Goal: Information Seeking & Learning: Learn about a topic

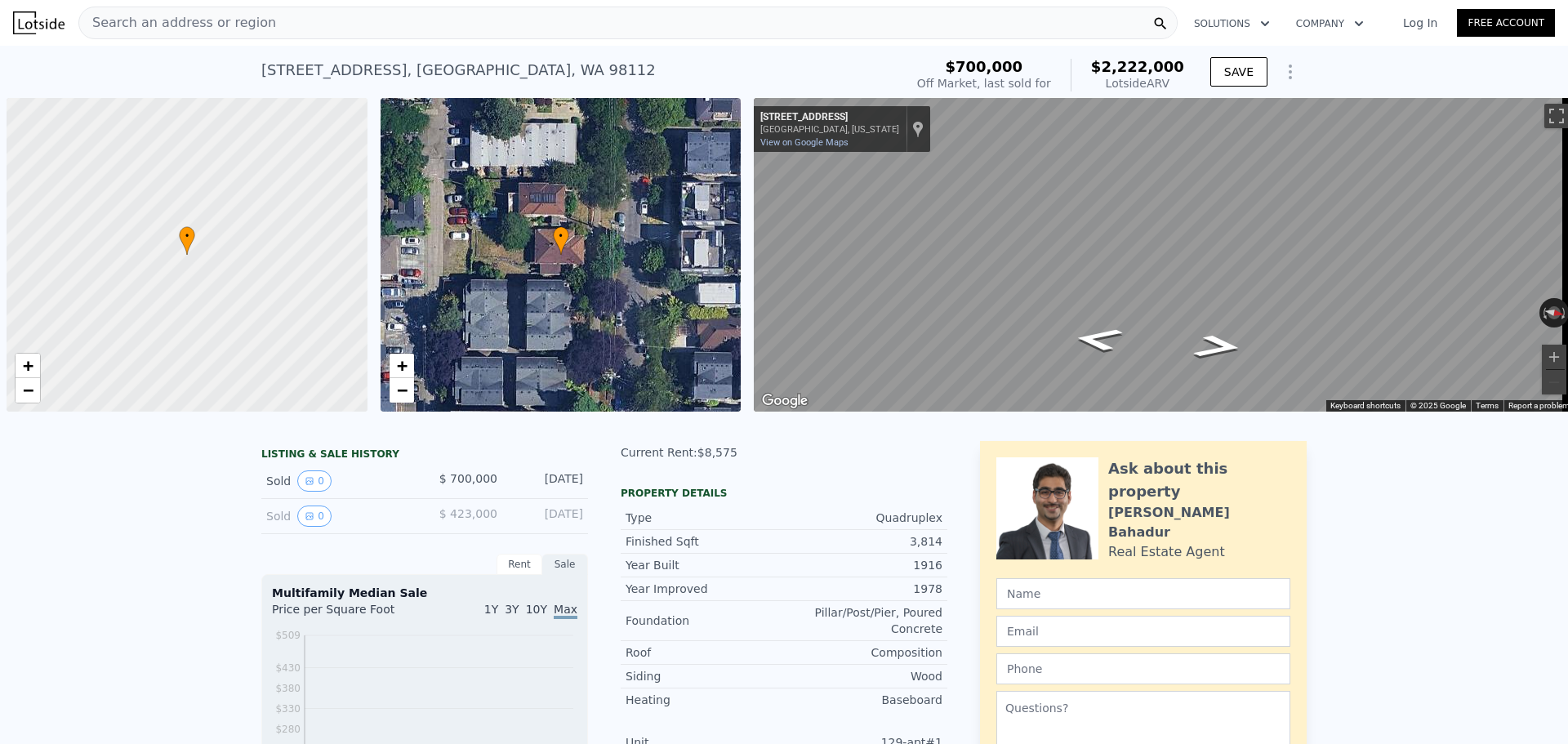
scroll to position [0, 7]
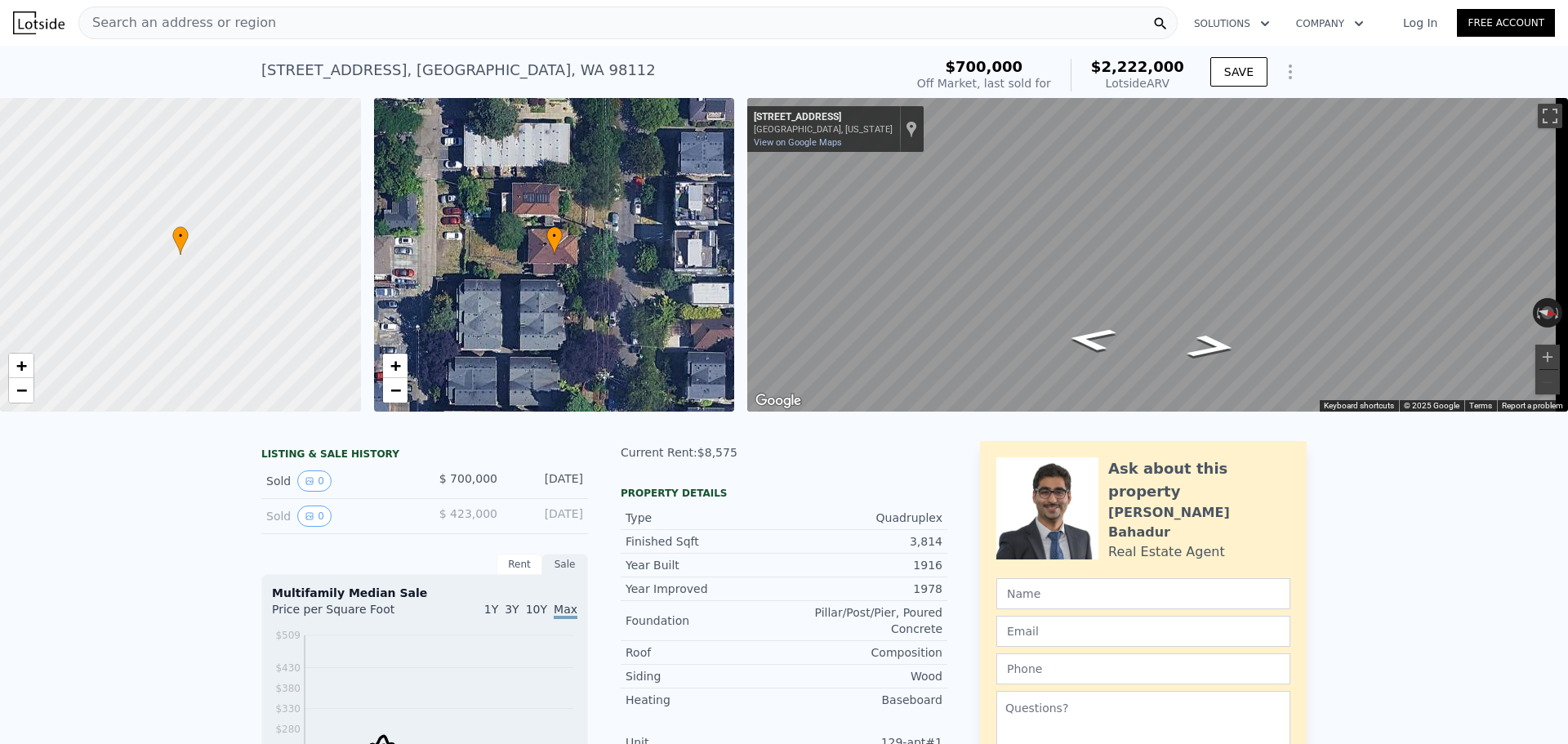
click at [316, 23] on div "Search an address or region" at bounding box center [628, 23] width 1099 height 32
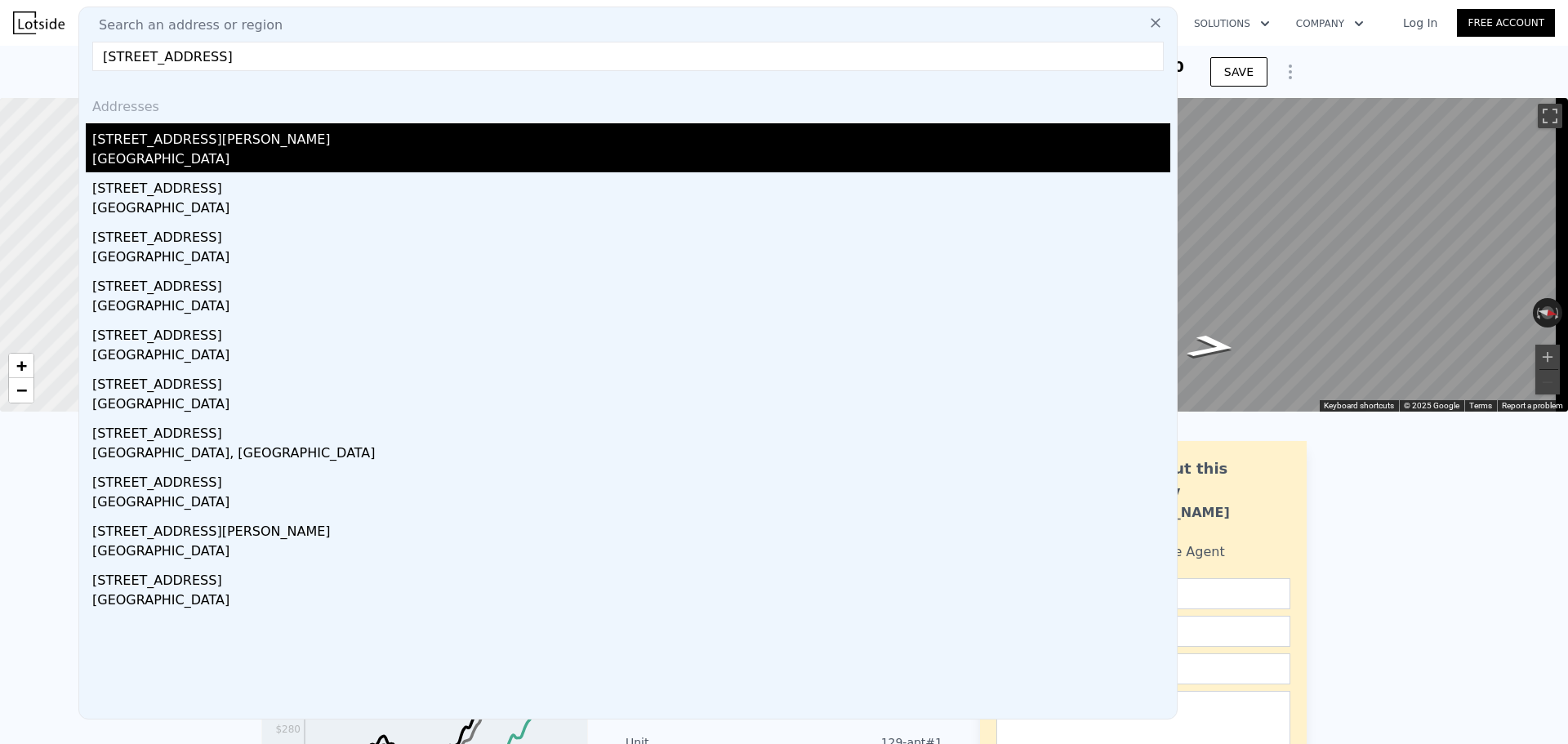
type input "[STREET_ADDRESS]"
click at [302, 143] on div "[STREET_ADDRESS][PERSON_NAME]" at bounding box center [631, 136] width 1077 height 27
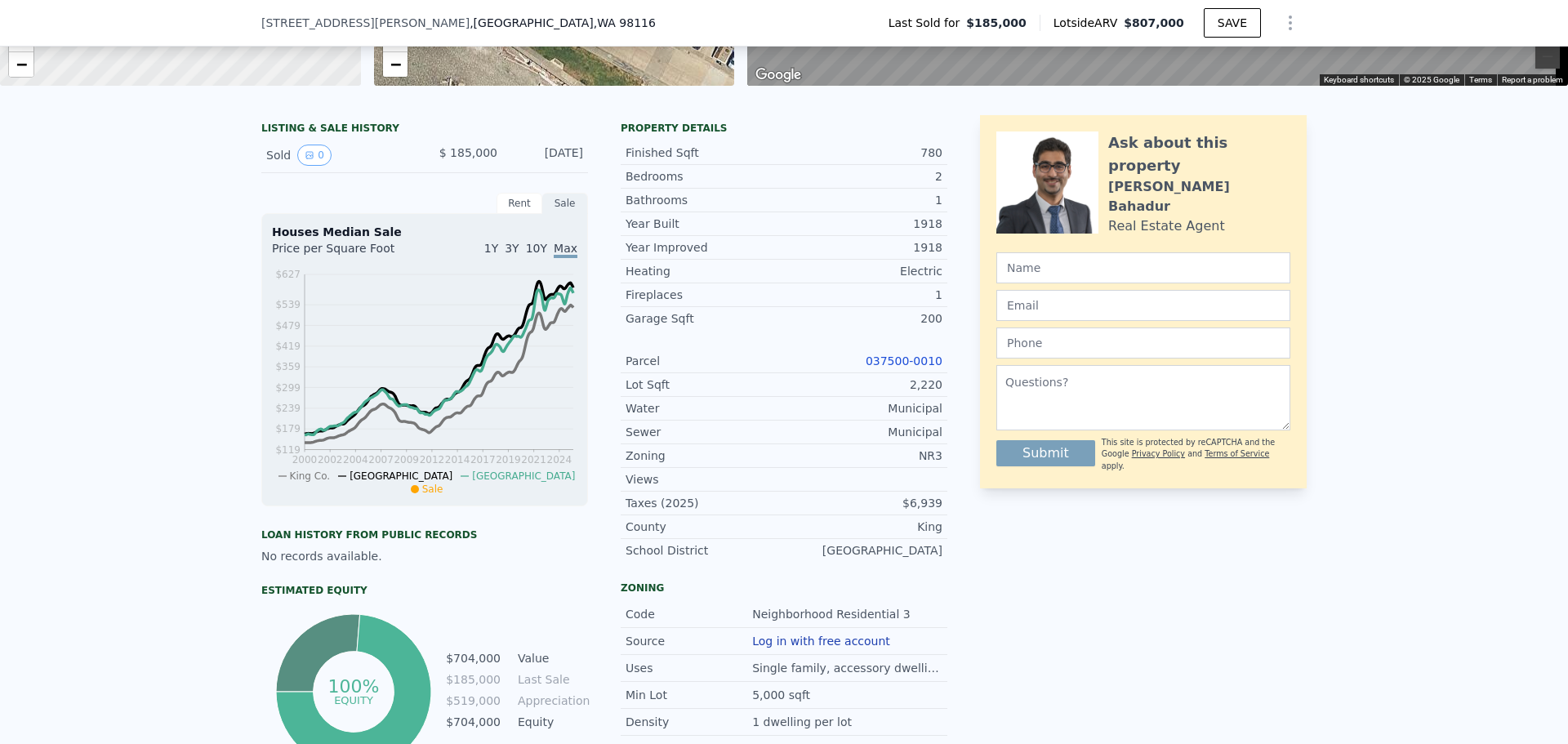
scroll to position [320, 0]
click at [900, 367] on link "037500-0010" at bounding box center [904, 360] width 77 height 13
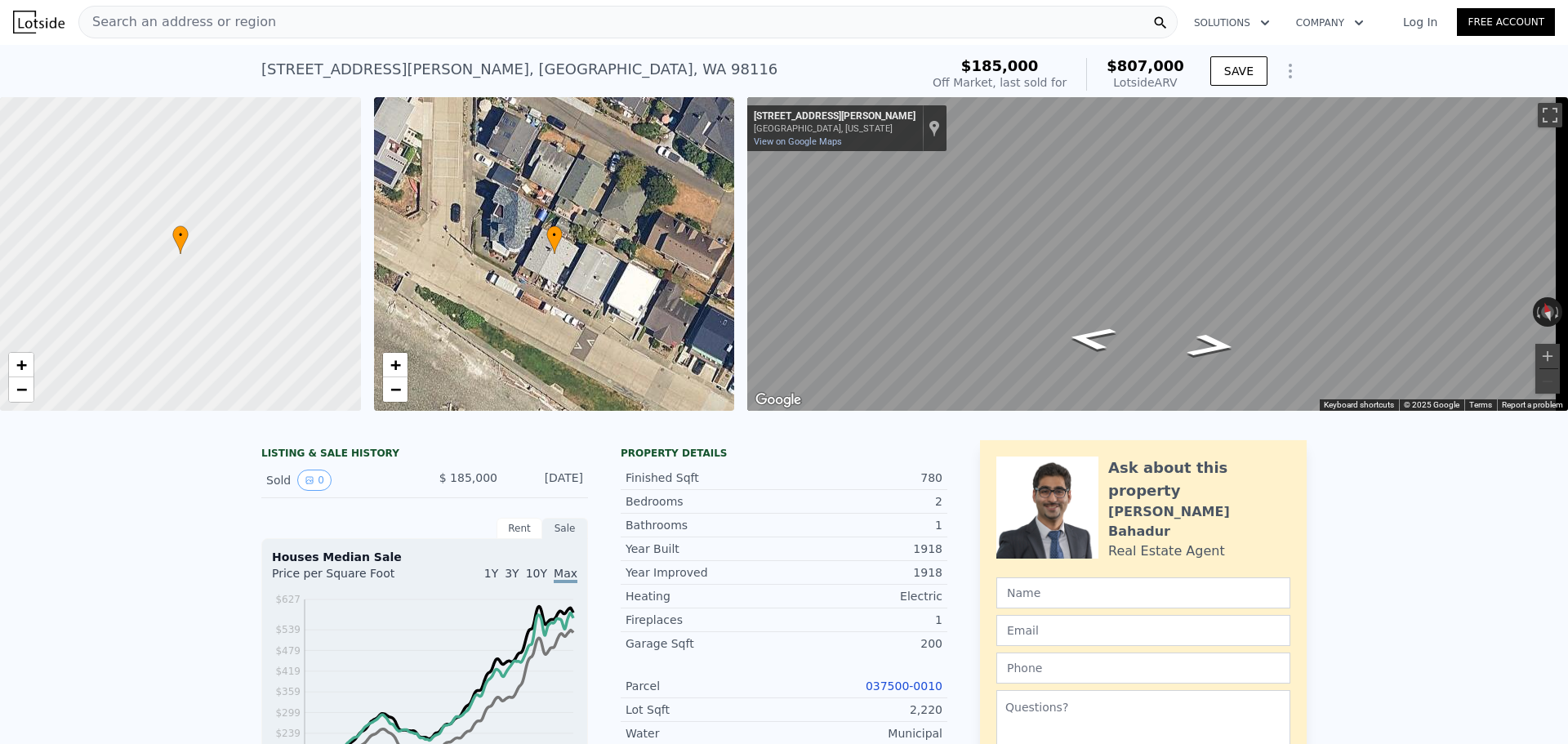
scroll to position [0, 0]
click at [300, 23] on div "Search an address or region" at bounding box center [628, 23] width 1099 height 32
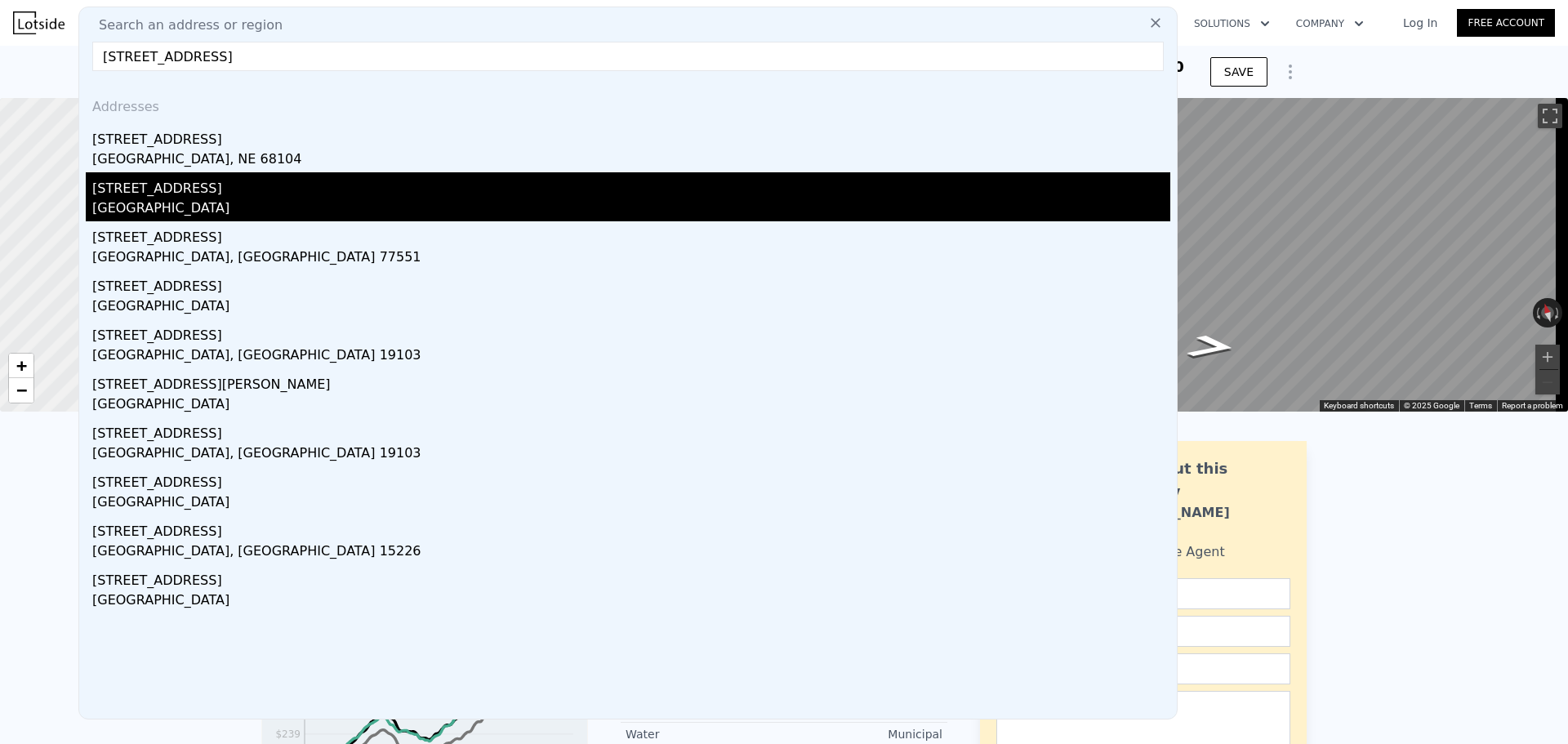
type input "[STREET_ADDRESS]"
click at [267, 190] on div "[STREET_ADDRESS]" at bounding box center [631, 185] width 1077 height 27
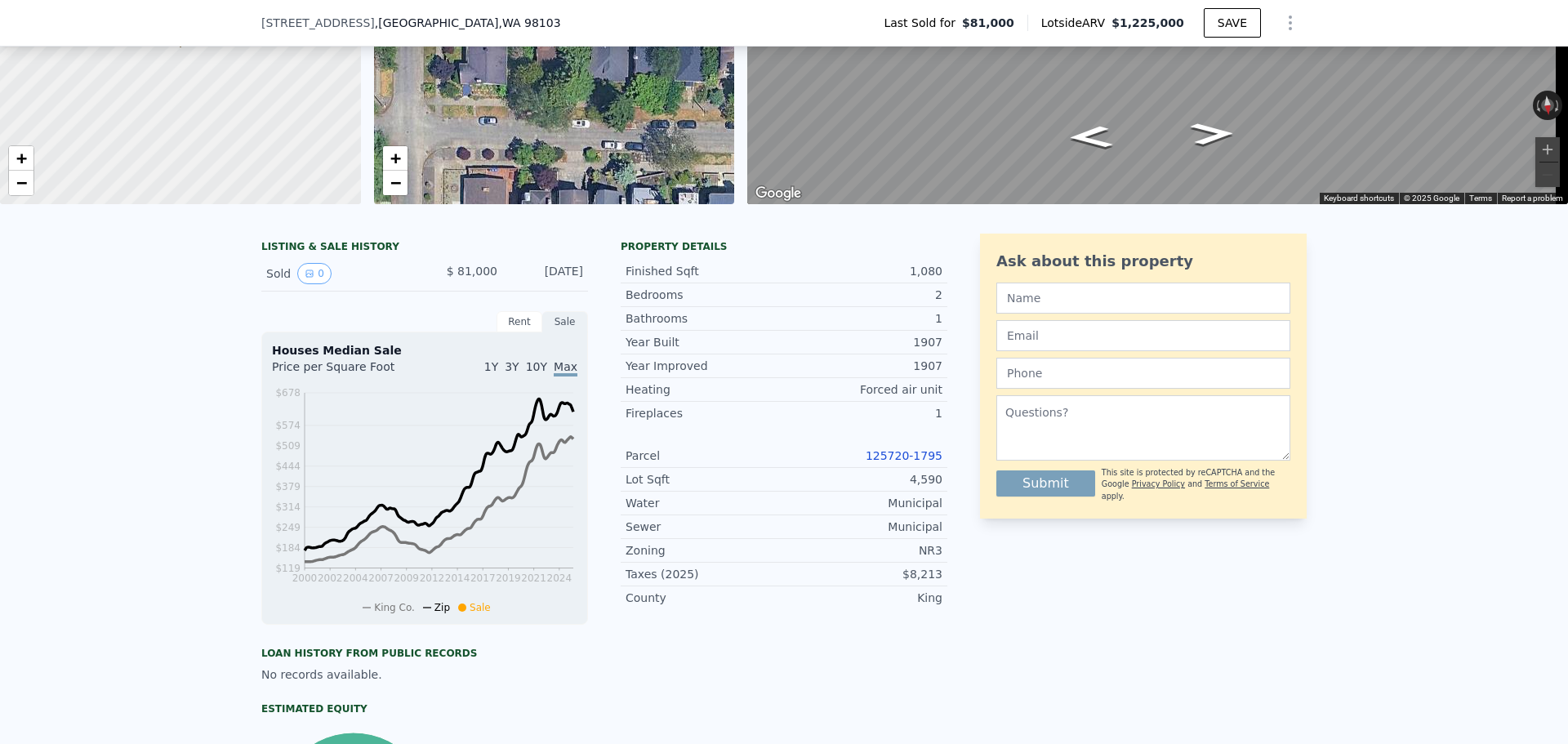
scroll to position [239, 0]
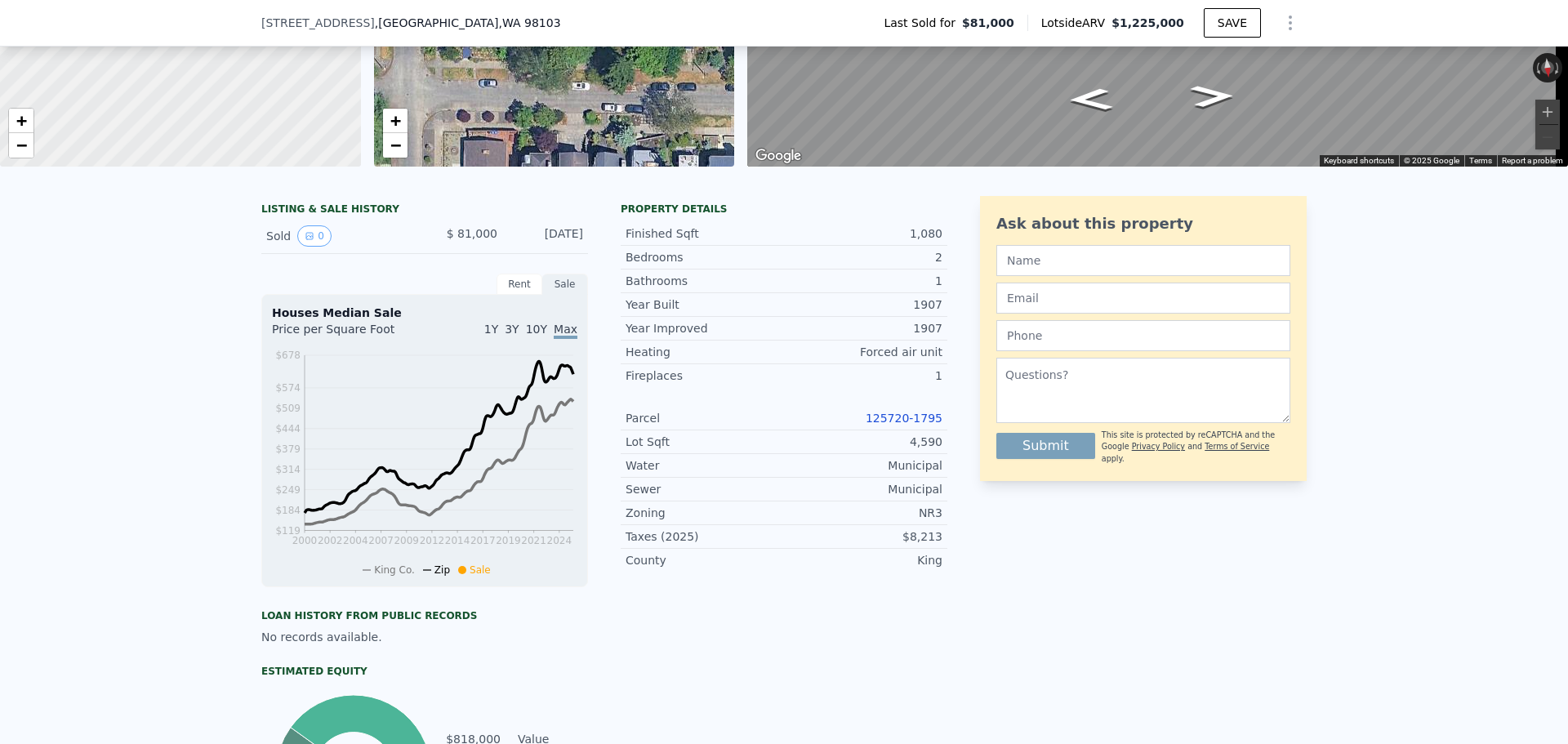
click at [887, 425] on link "125720-1795" at bounding box center [904, 418] width 77 height 13
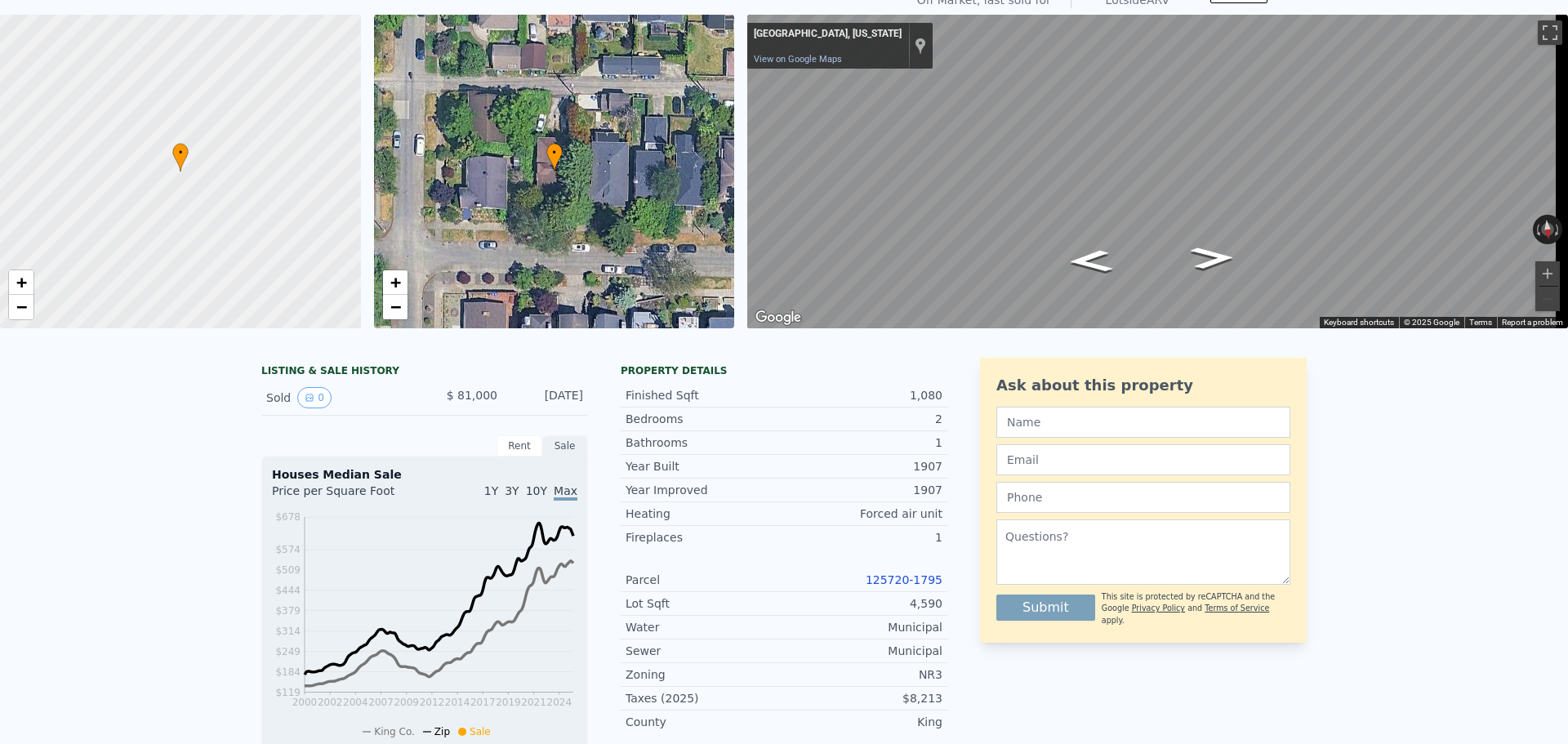
scroll to position [6, 0]
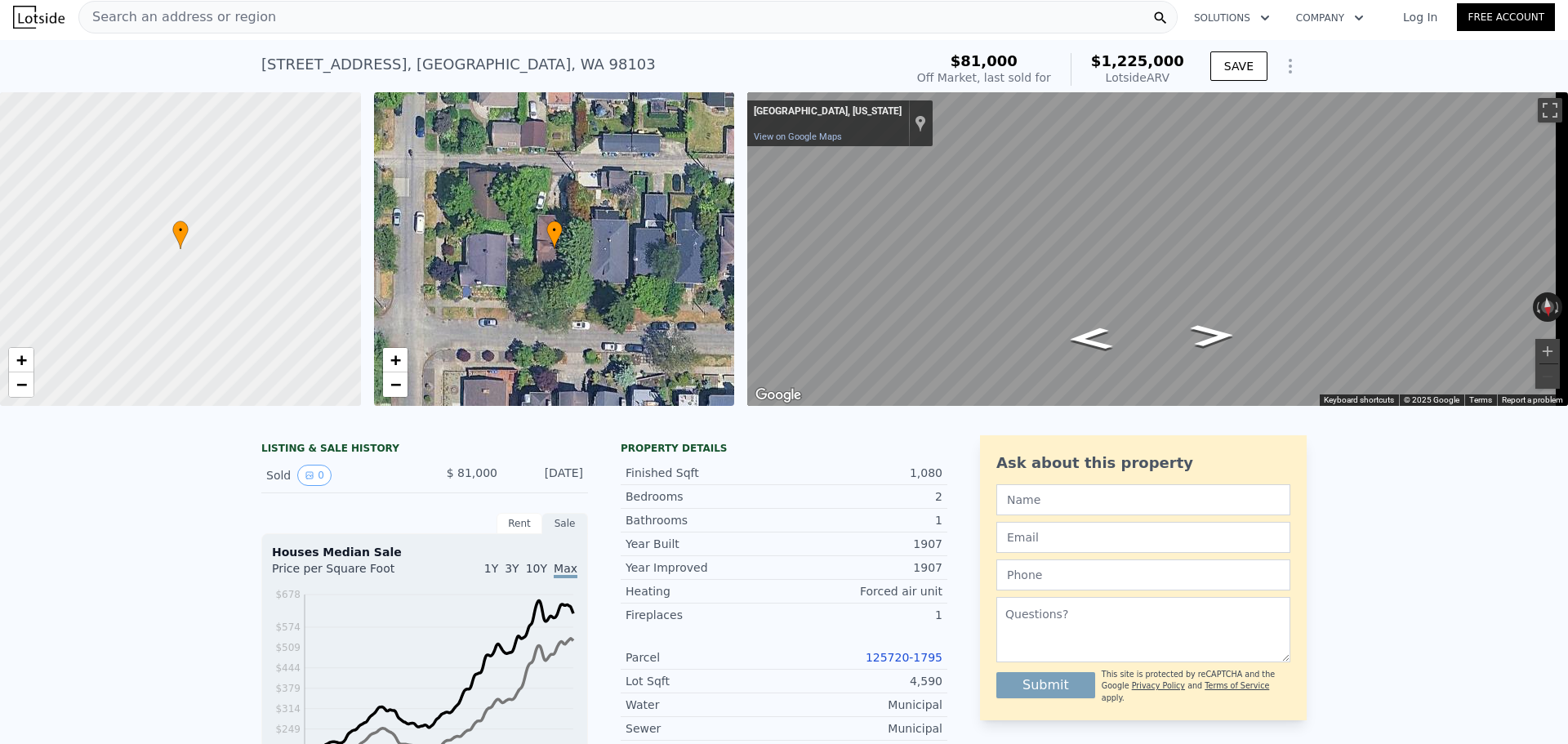
click at [229, 19] on span "Search an address or region" at bounding box center [178, 17] width 197 height 20
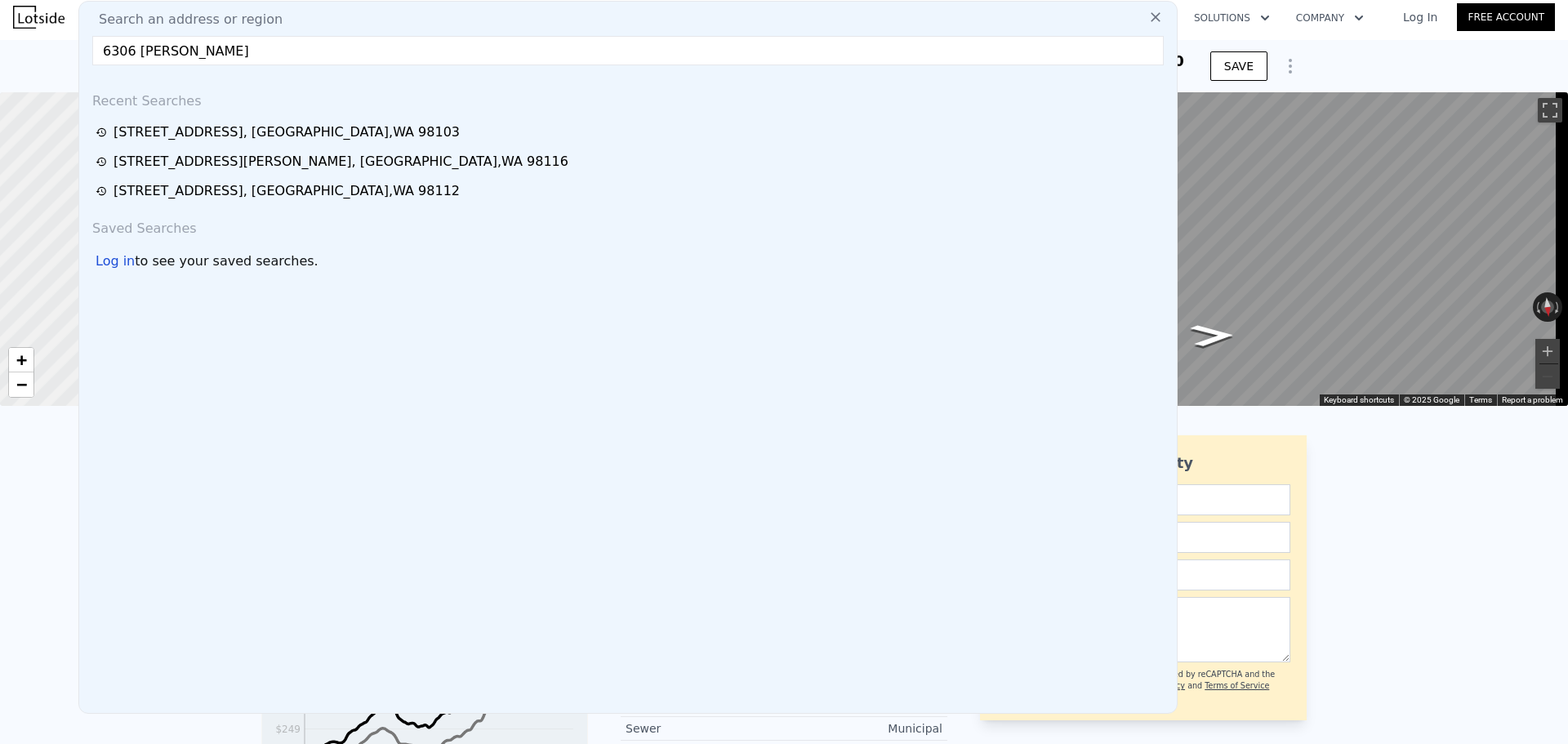
click at [315, 48] on input "6306 [PERSON_NAME]" at bounding box center [628, 51] width 1072 height 29
paste input "[GEOGRAPHIC_DATA]"
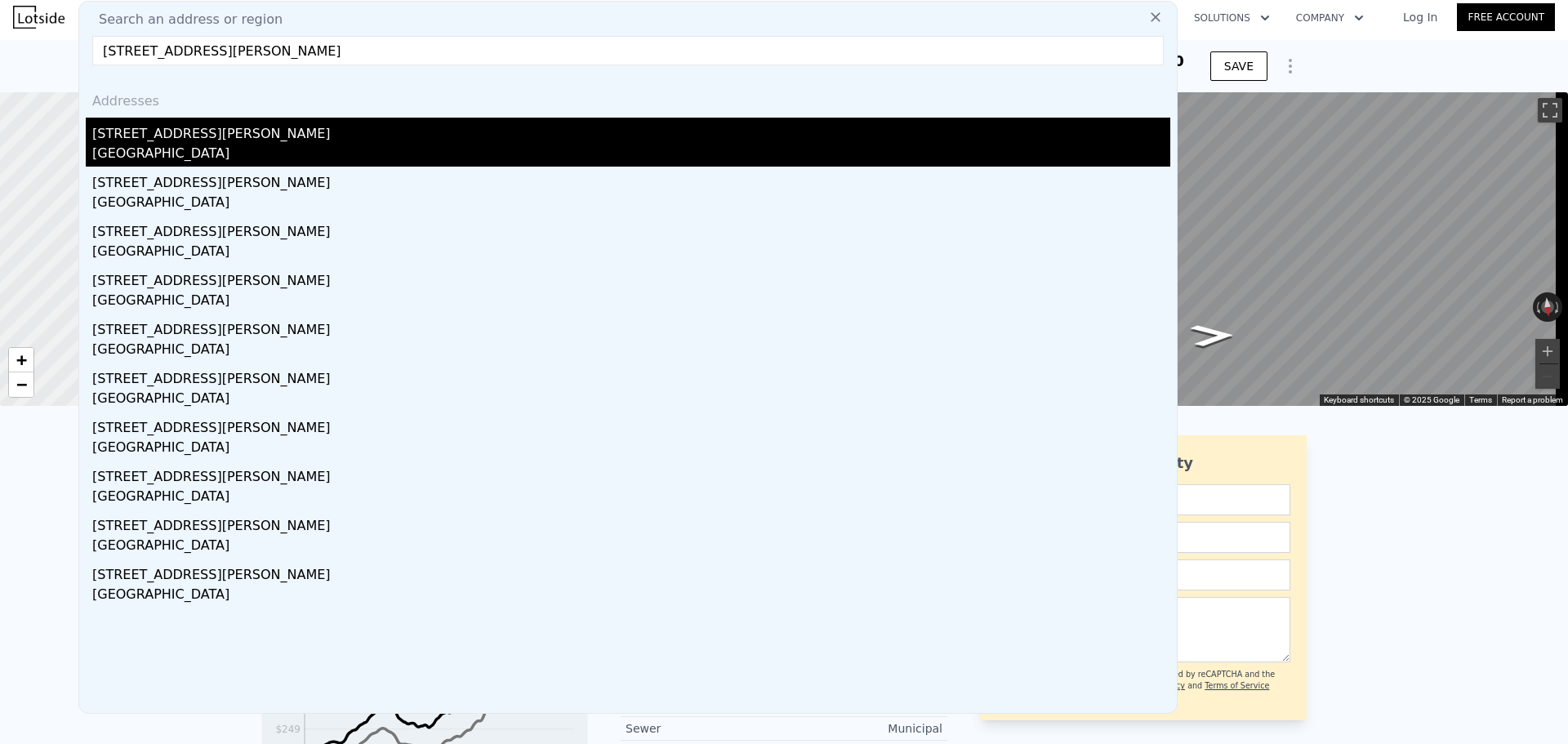
type input "[STREET_ADDRESS][PERSON_NAME]"
click at [315, 128] on div "[STREET_ADDRESS][PERSON_NAME]" at bounding box center [631, 131] width 1077 height 27
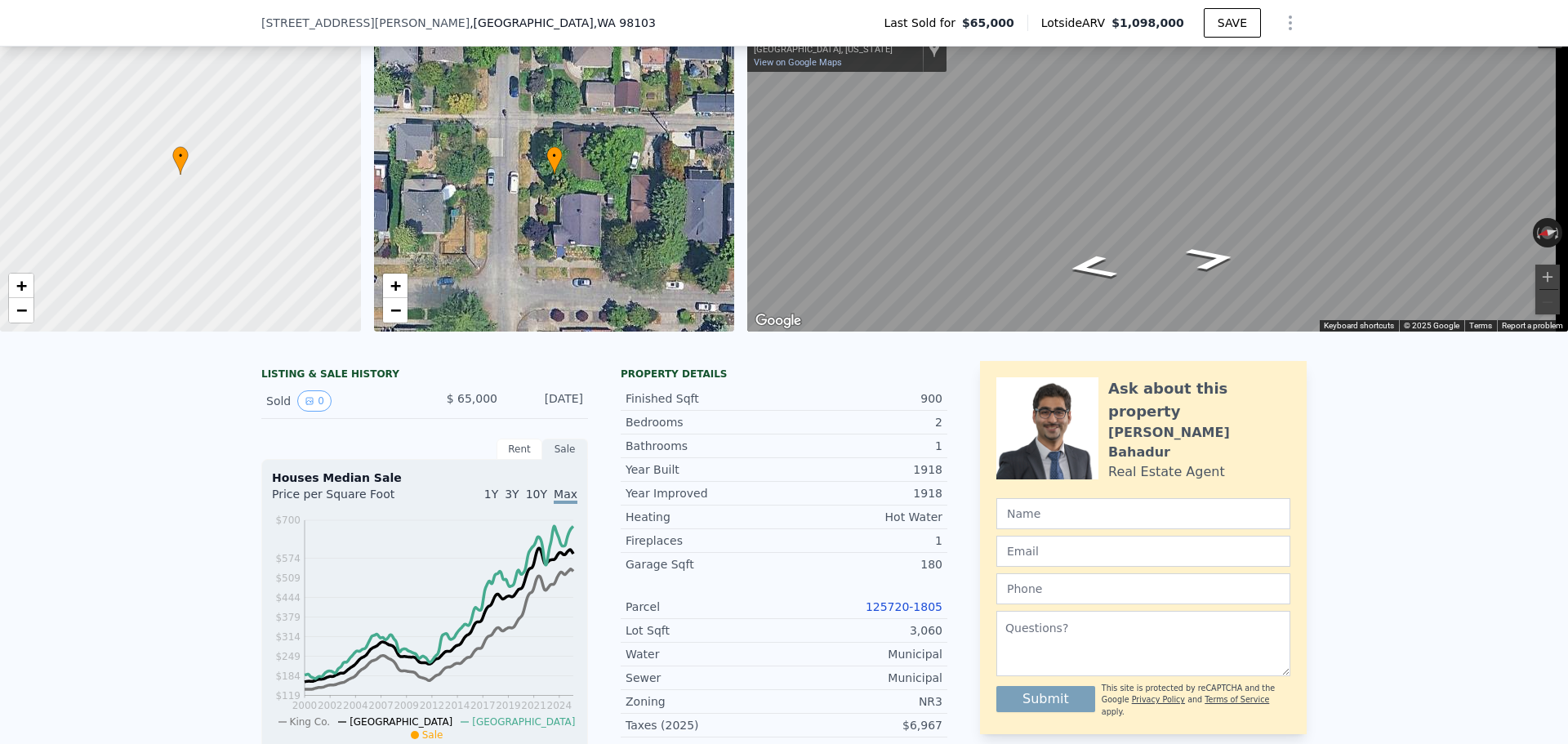
scroll to position [163, 0]
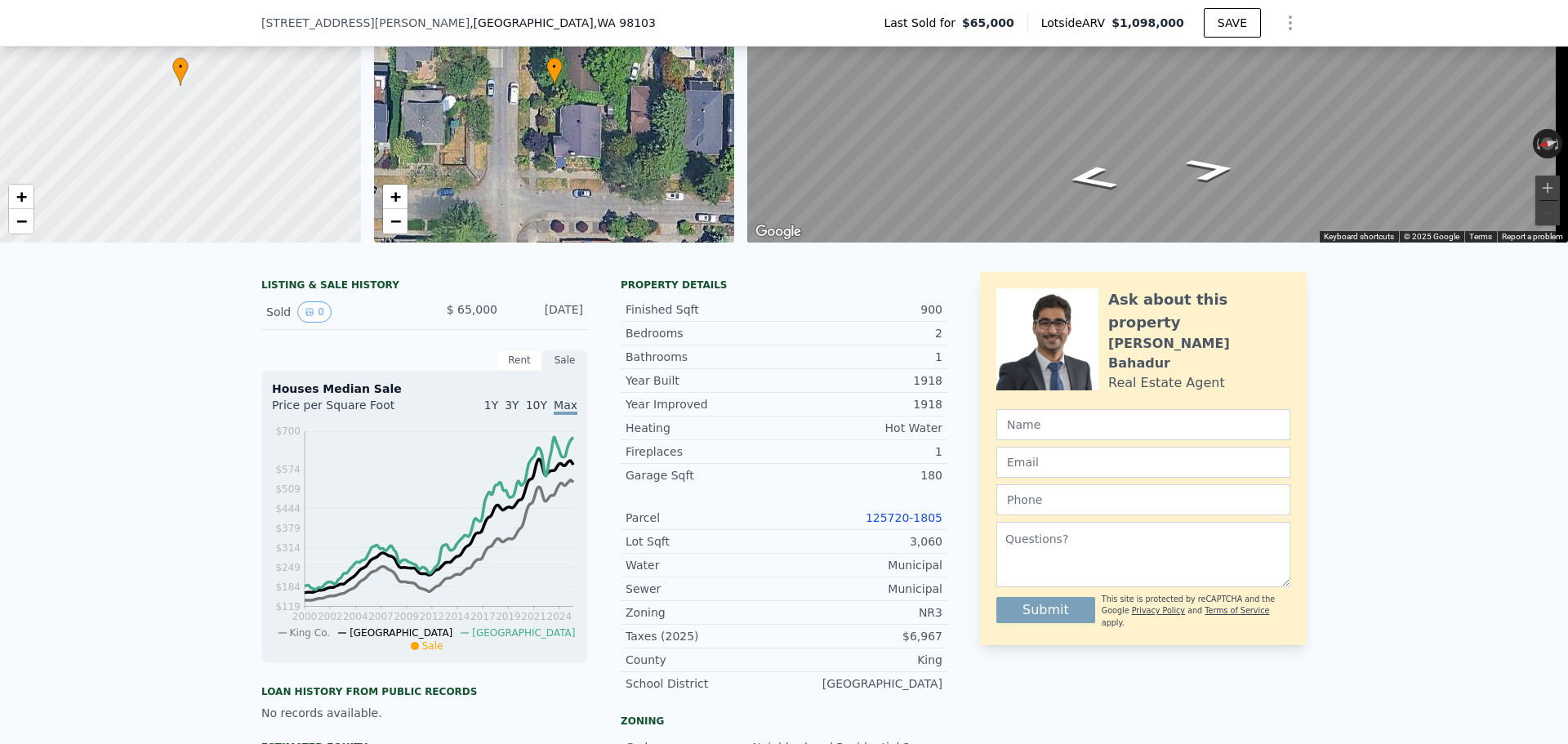
click at [895, 524] on link "125720-1805" at bounding box center [904, 517] width 77 height 13
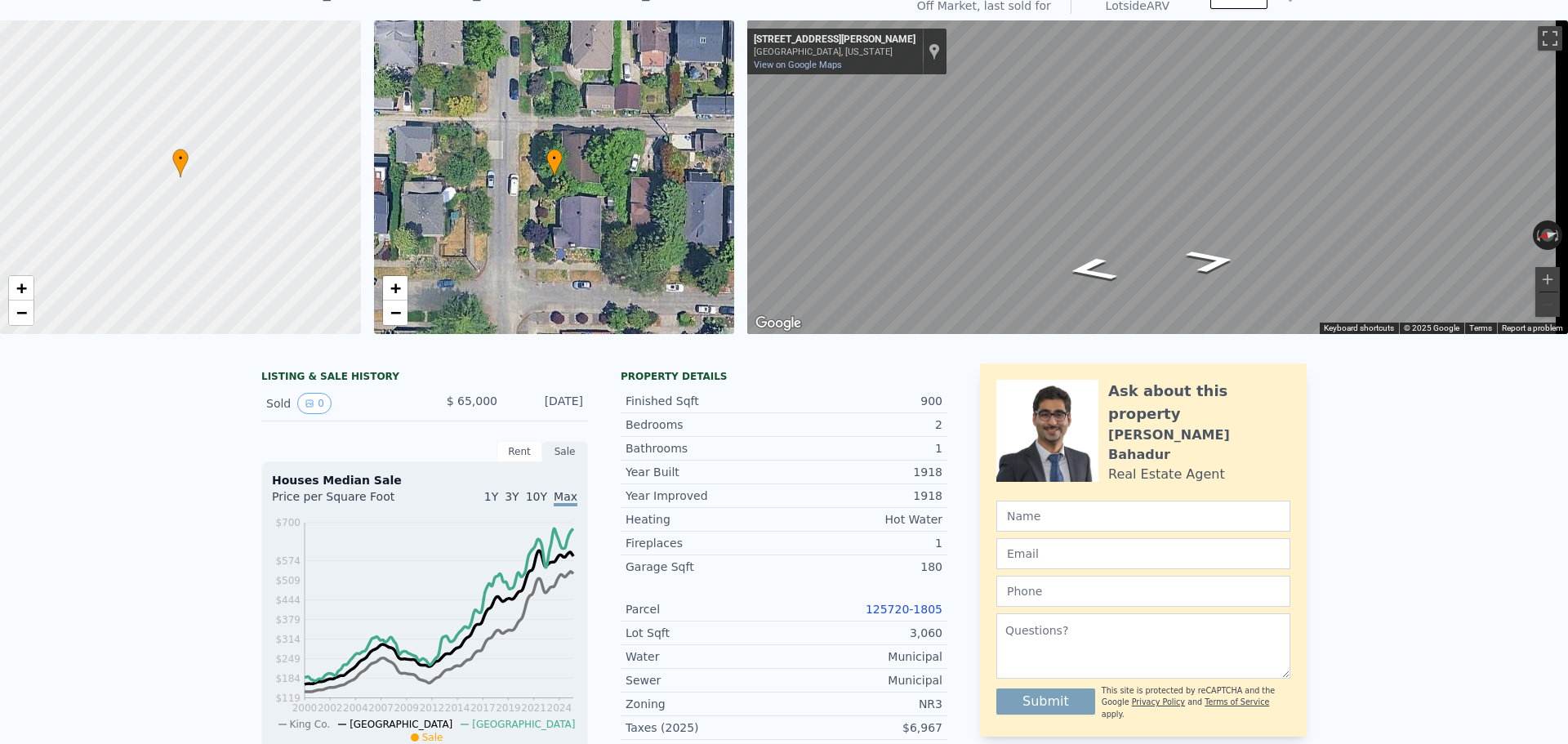
scroll to position [6, 0]
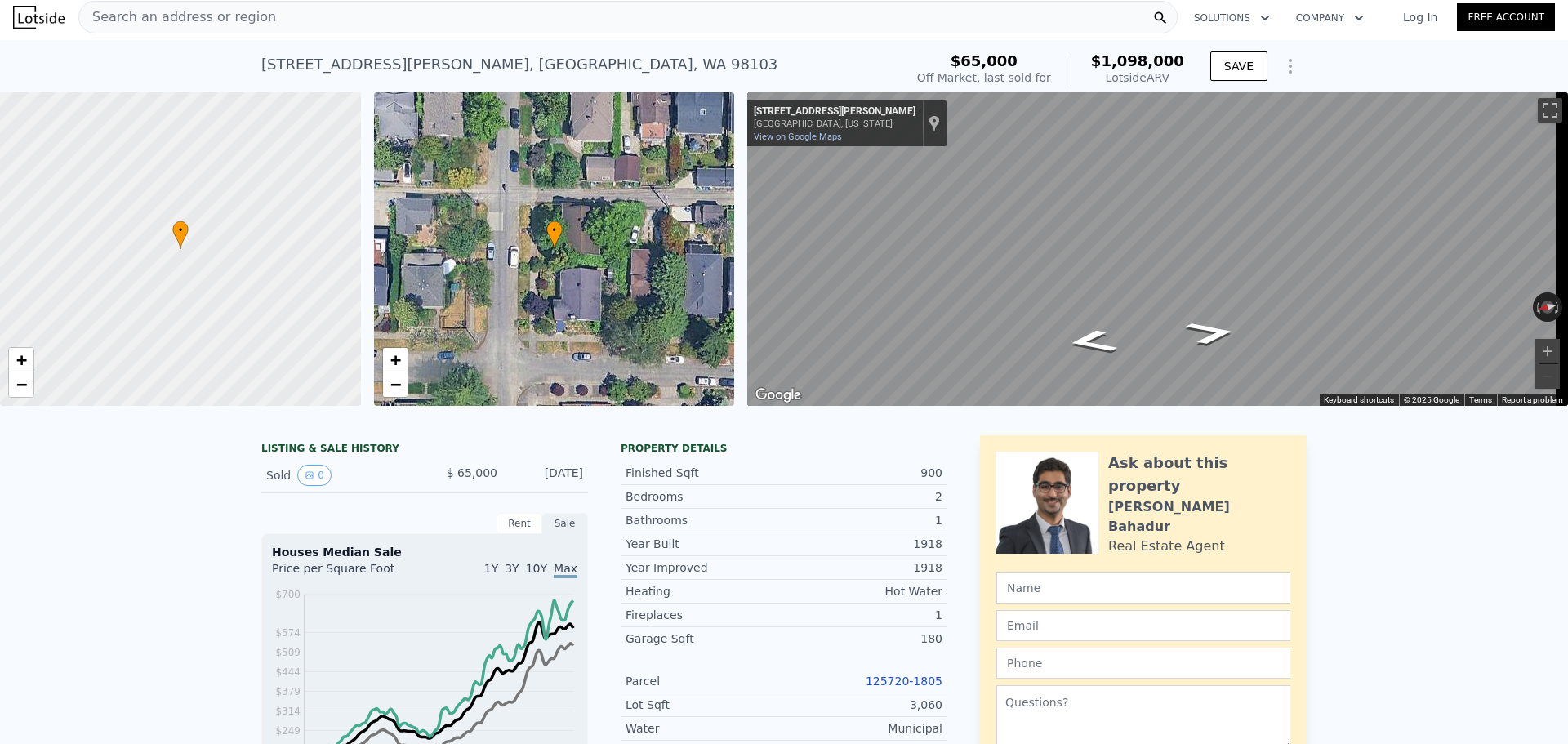
click at [272, 24] on div "Search an address or region" at bounding box center [628, 17] width 1099 height 32
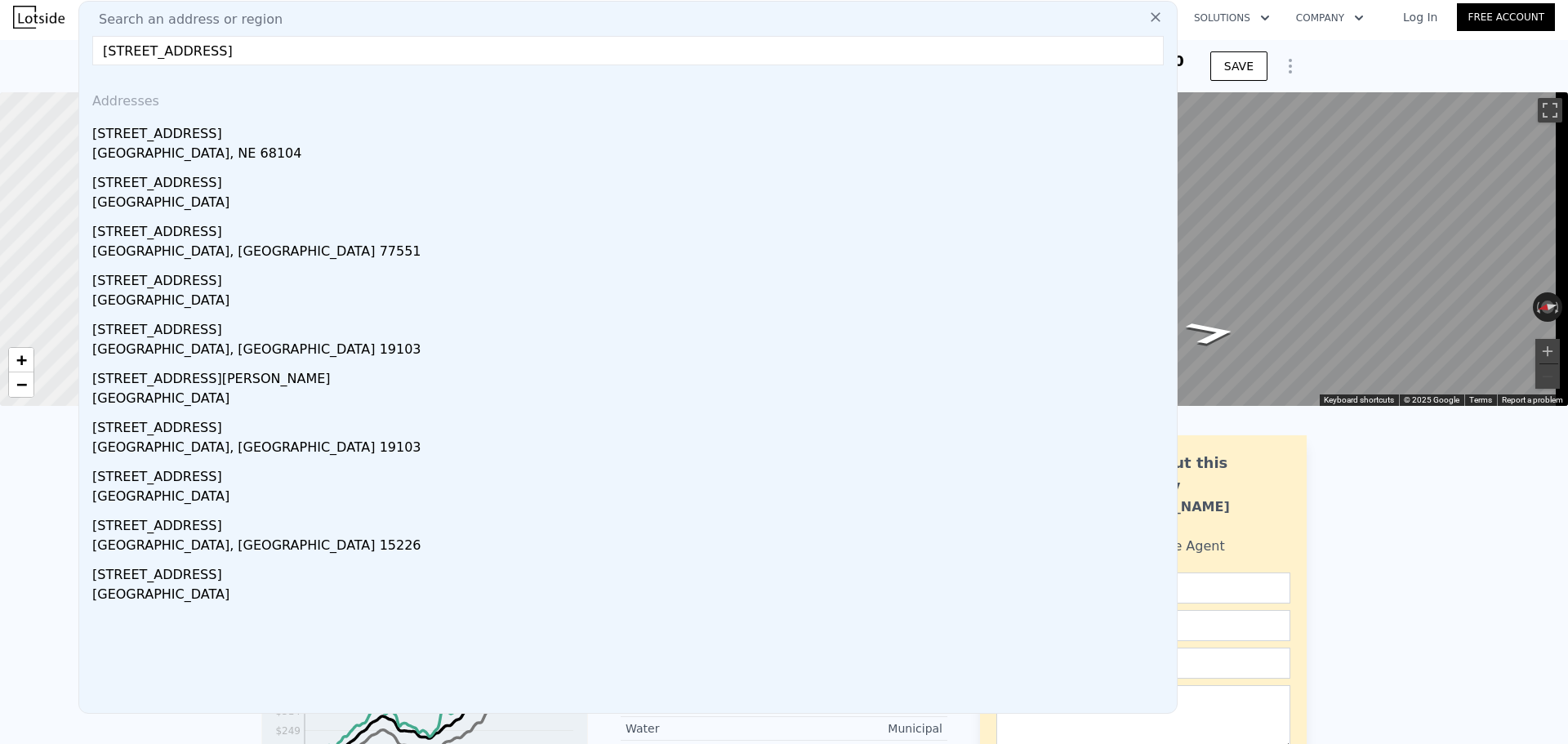
type input "[STREET_ADDRESS]"
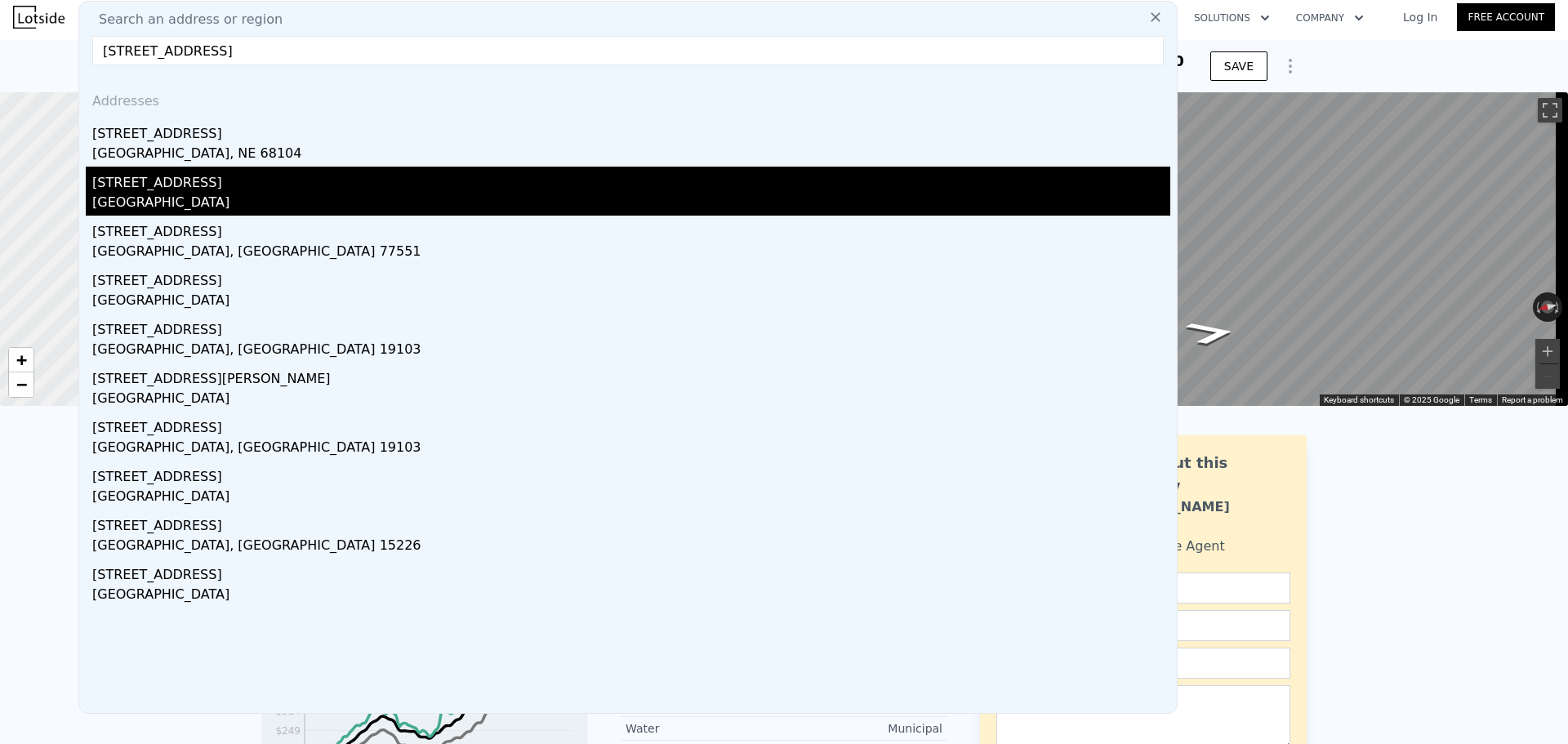
click at [228, 180] on div "[STREET_ADDRESS]" at bounding box center [631, 179] width 1077 height 27
type input "1500"
type input "2680"
checkbox input "false"
type input "$ 1,225,000"
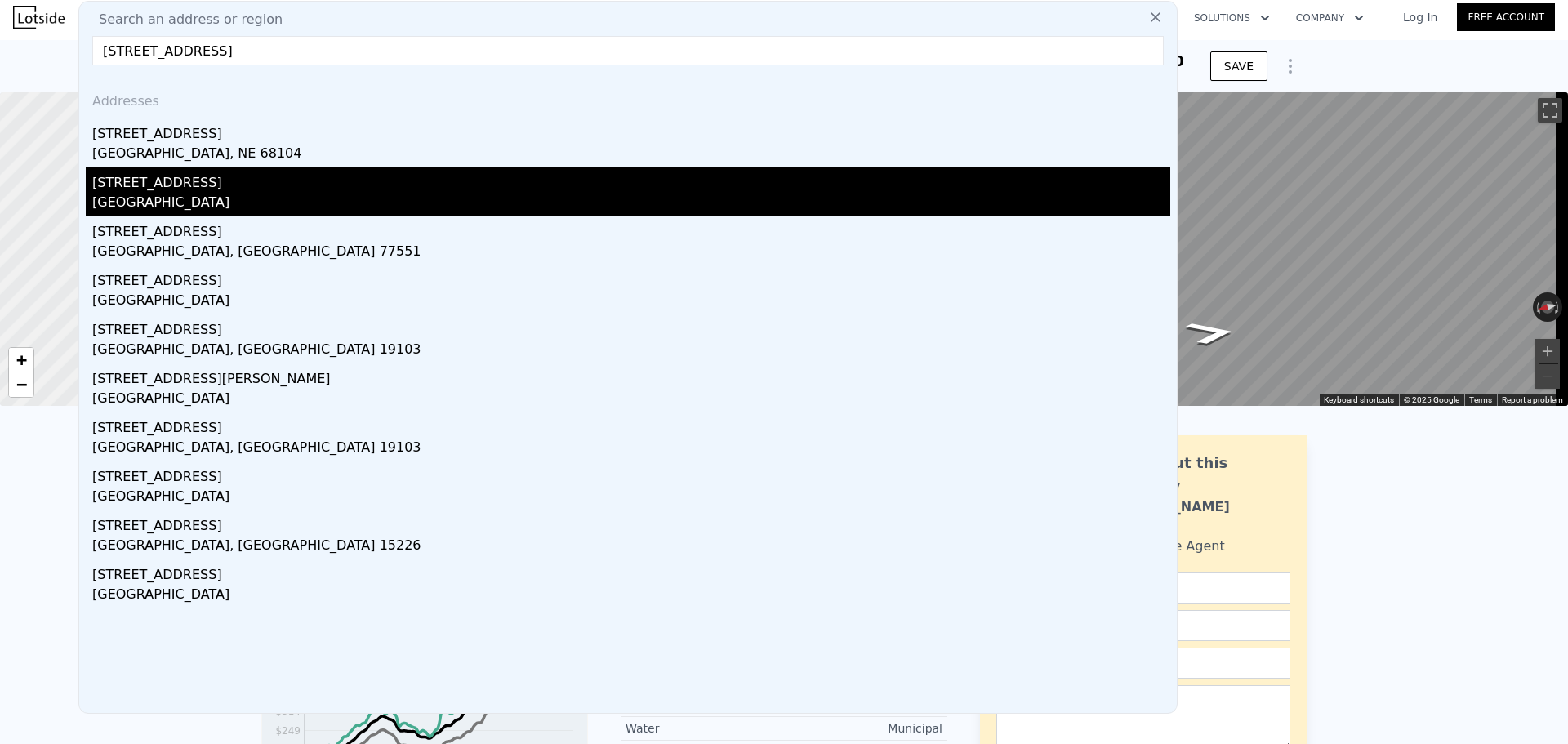
type input "8"
type input "$ 1,039,375"
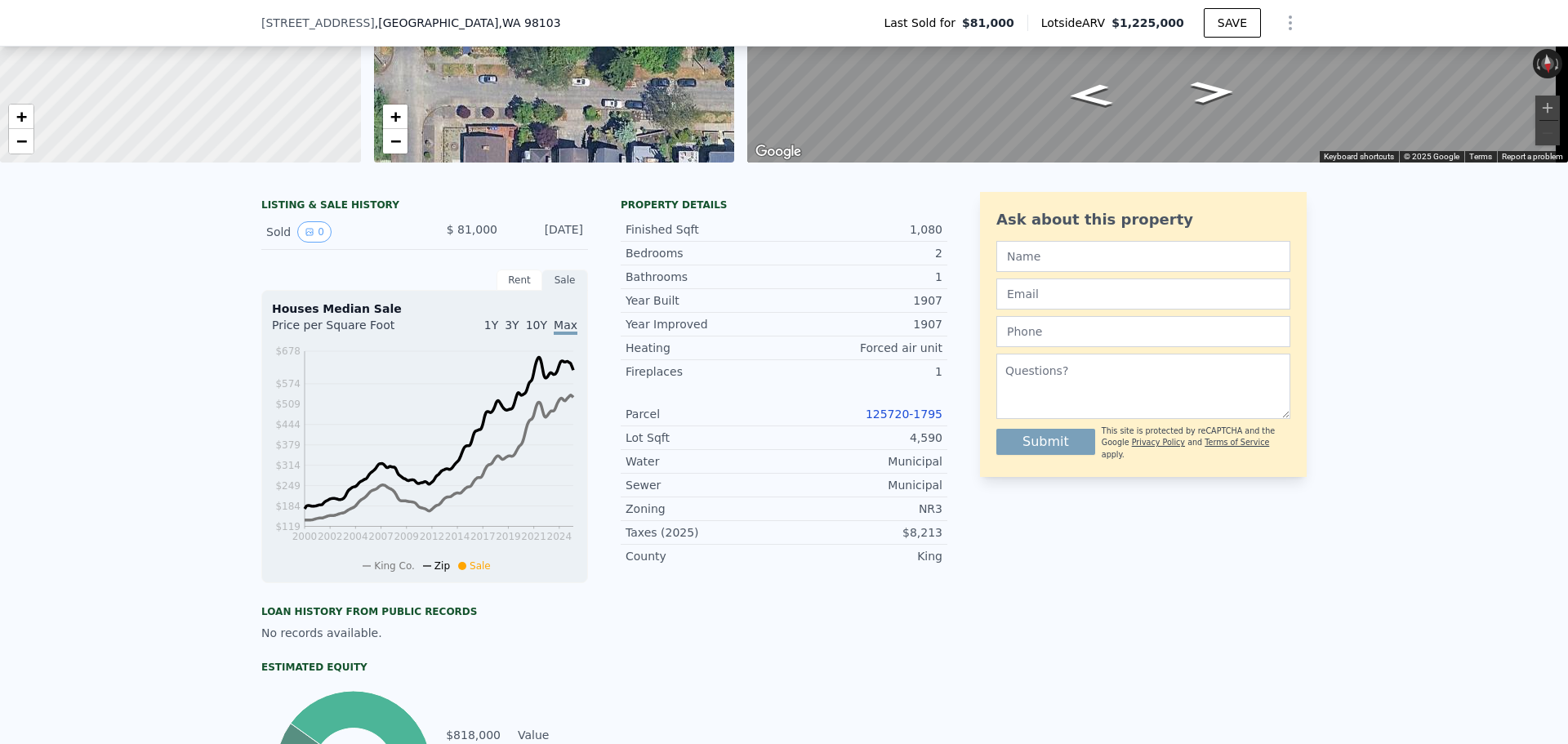
scroll to position [245, 0]
click at [885, 419] on link "125720-1795" at bounding box center [904, 412] width 77 height 13
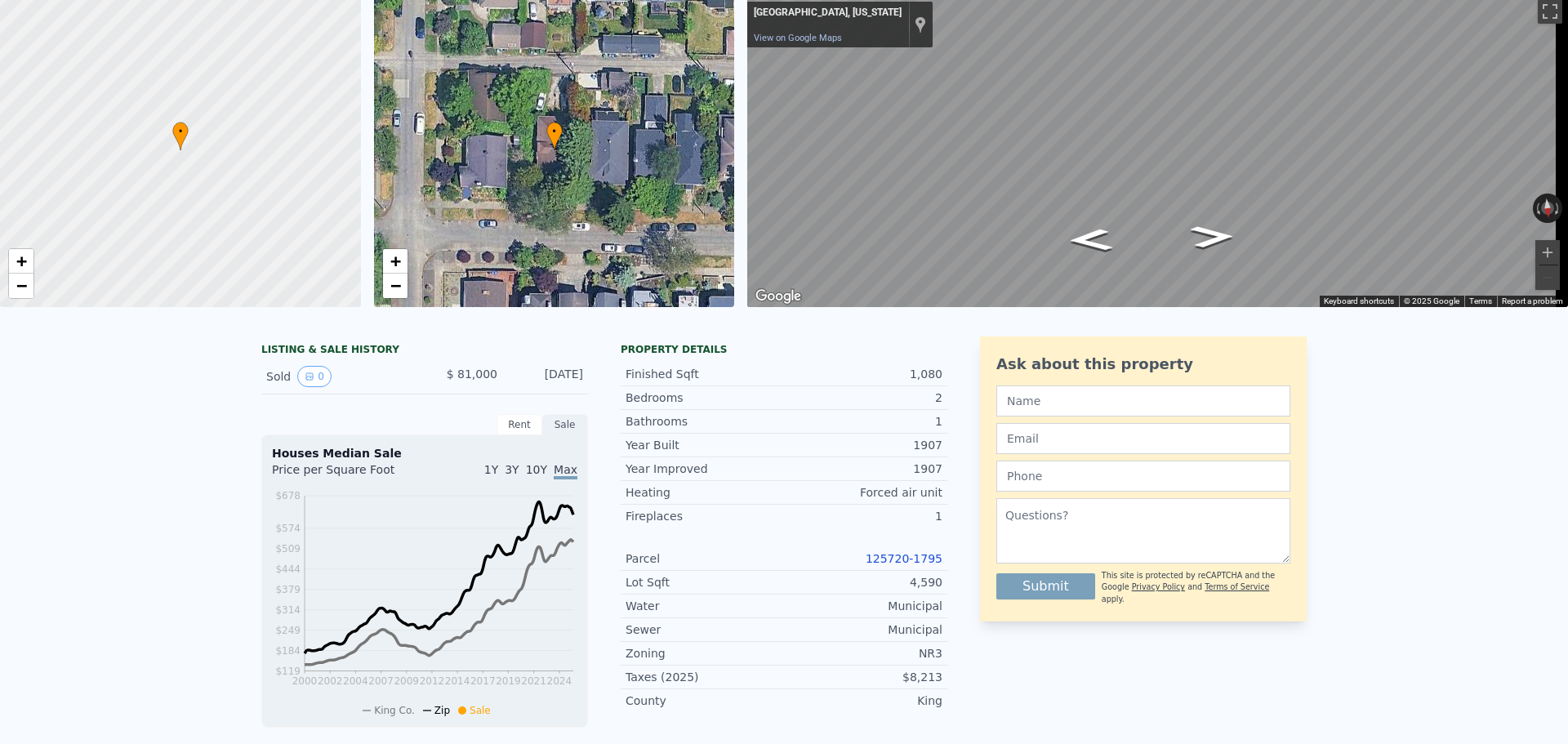
scroll to position [6, 0]
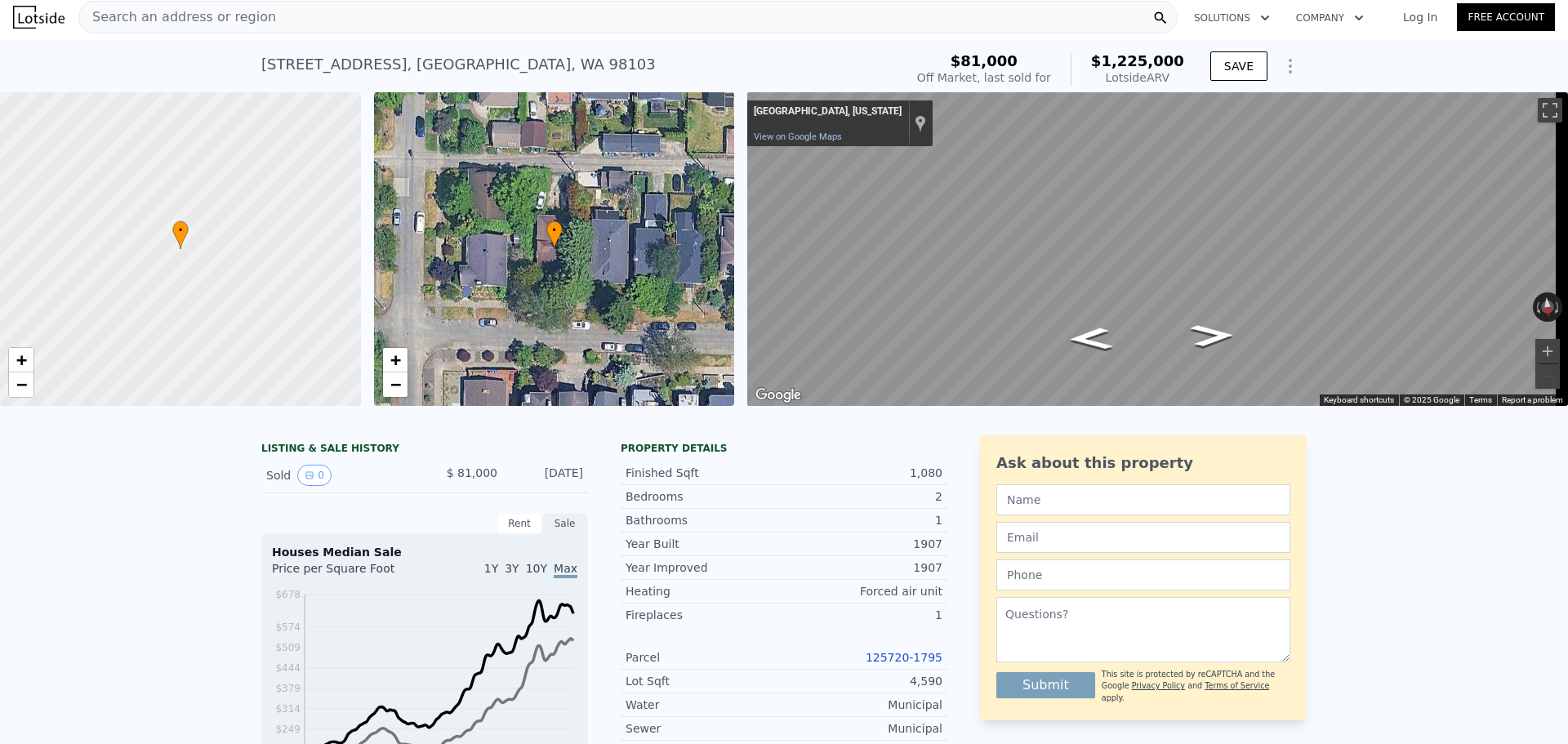
click at [325, 8] on div "Search an address or region" at bounding box center [628, 17] width 1099 height 32
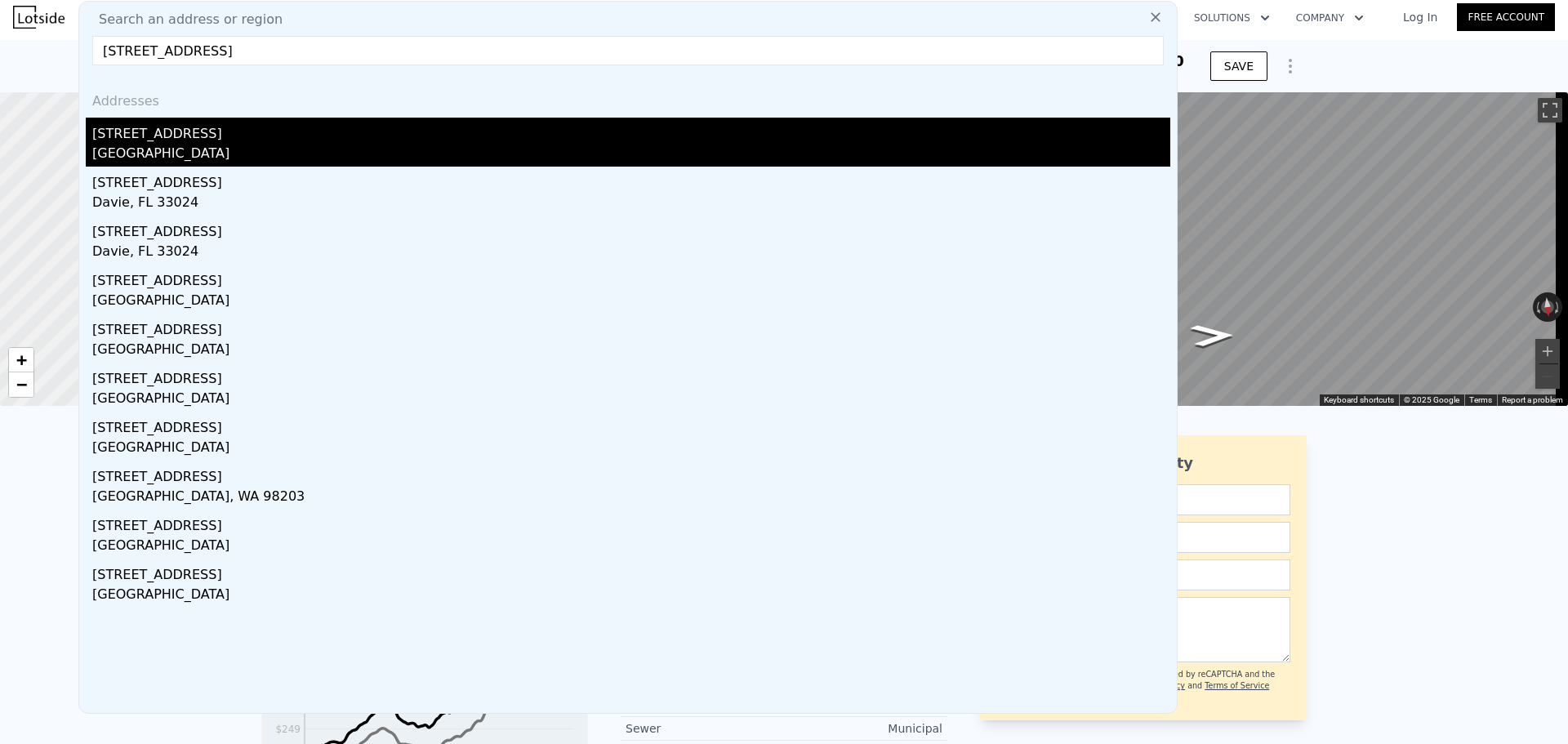
type input "[STREET_ADDRESS]"
click at [303, 137] on div "[STREET_ADDRESS]" at bounding box center [631, 131] width 1077 height 27
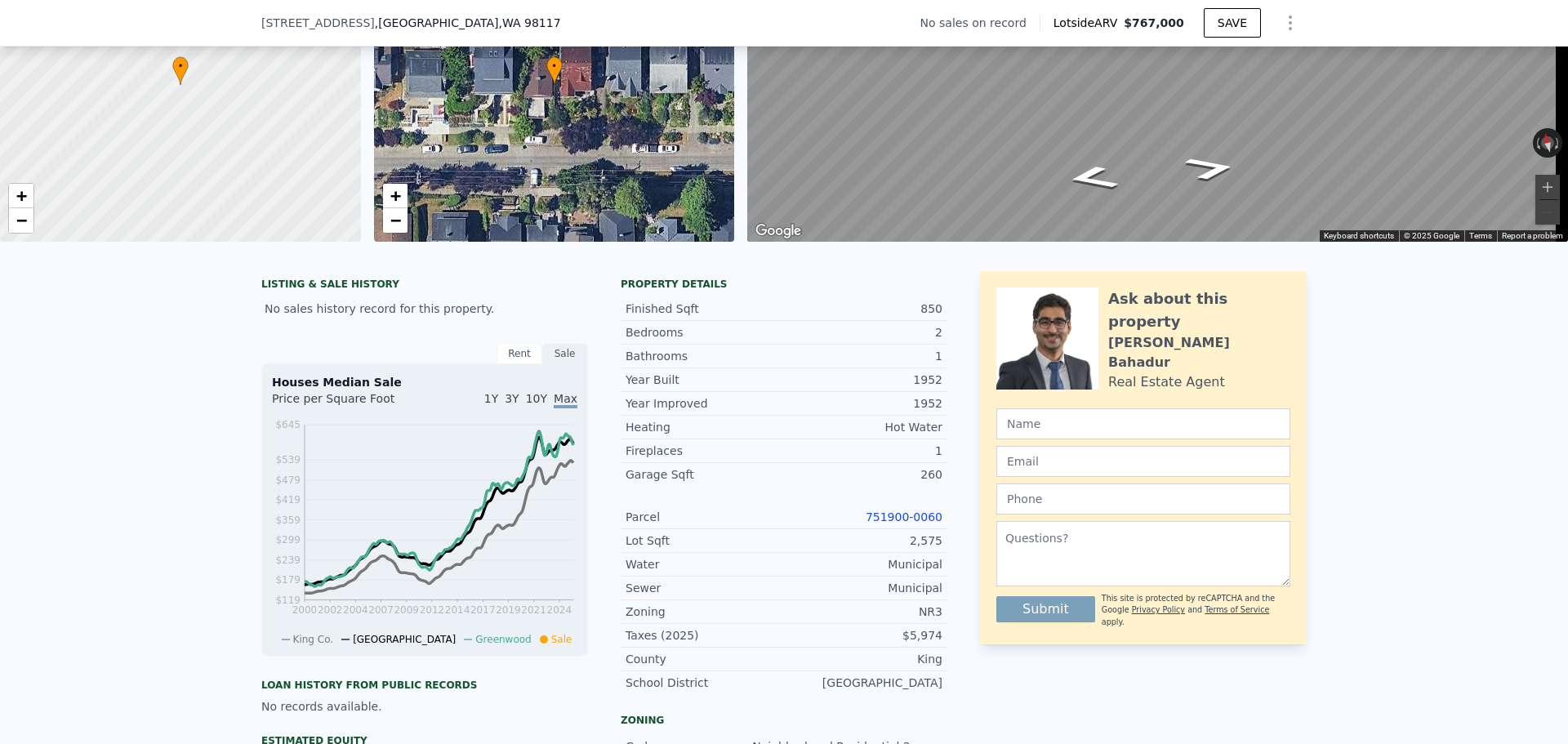
scroll to position [245, 0]
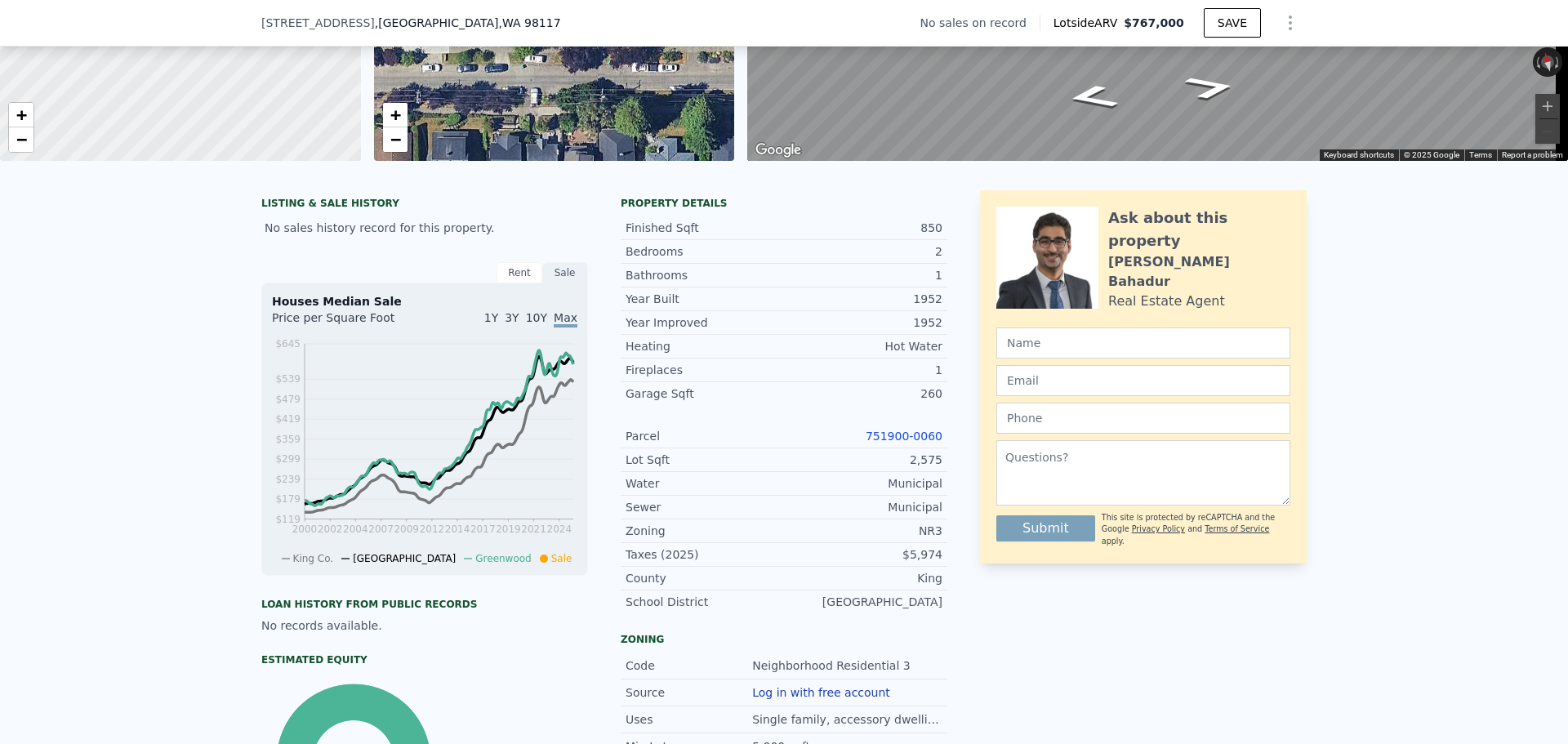
click at [896, 442] on link "751900-0060" at bounding box center [904, 435] width 77 height 13
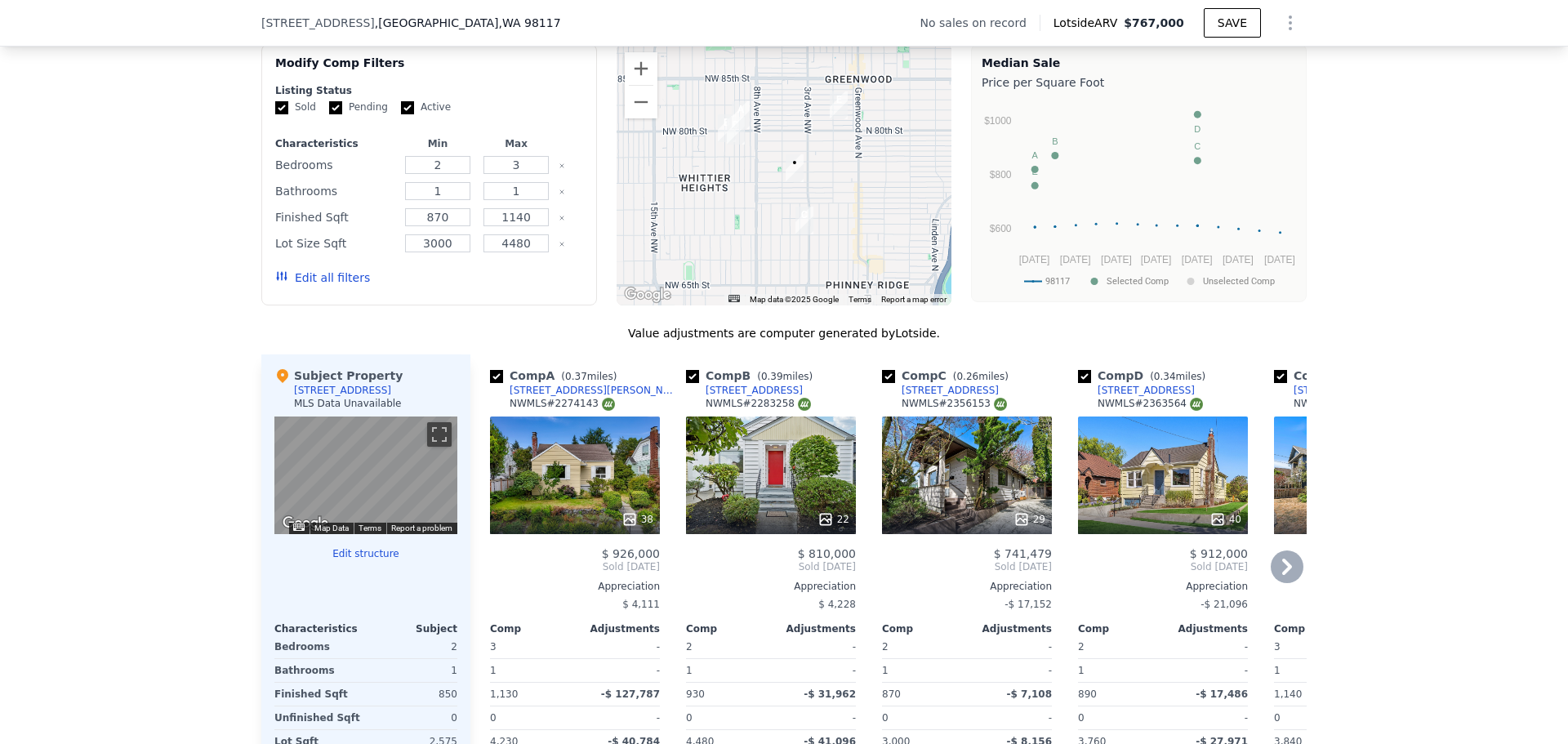
scroll to position [1300, 0]
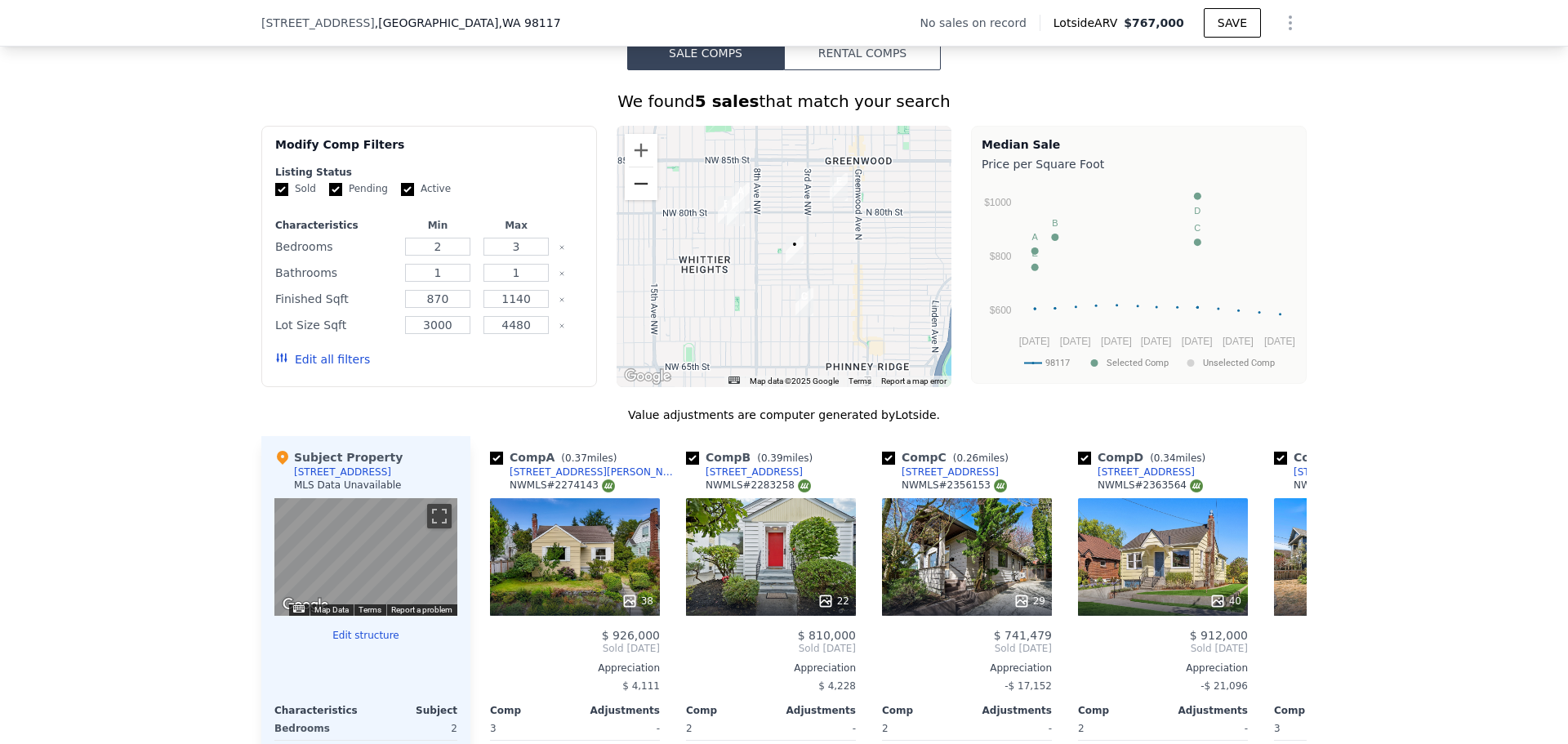
click at [644, 200] on button "Zoom out" at bounding box center [640, 183] width 32 height 32
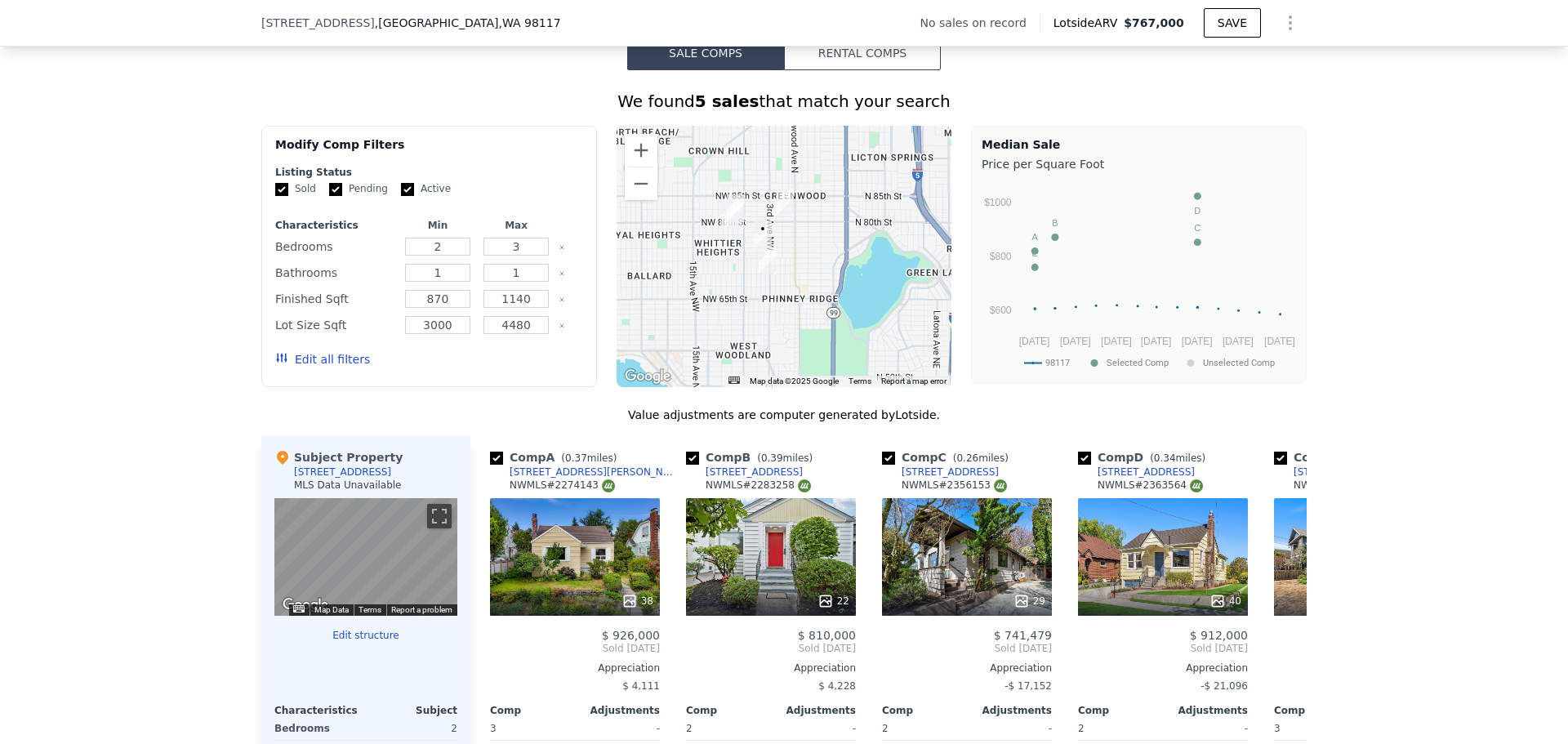
click at [745, 291] on div at bounding box center [784, 257] width 335 height 261
click at [634, 166] on button "Zoom in" at bounding box center [640, 149] width 32 height 32
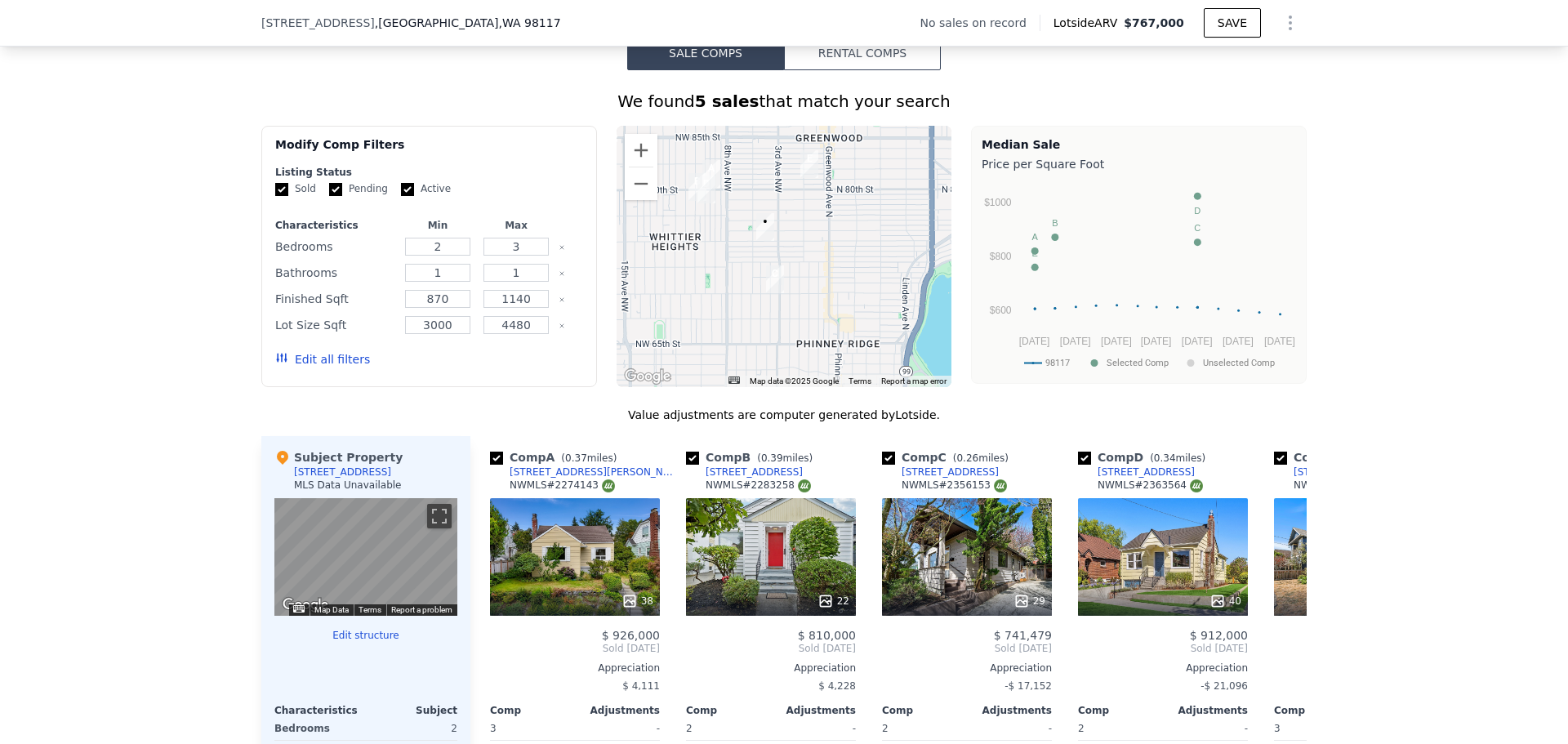
drag, startPoint x: 709, startPoint y: 302, endPoint x: 755, endPoint y: 305, distance: 46.1
click at [755, 305] on div at bounding box center [784, 257] width 335 height 261
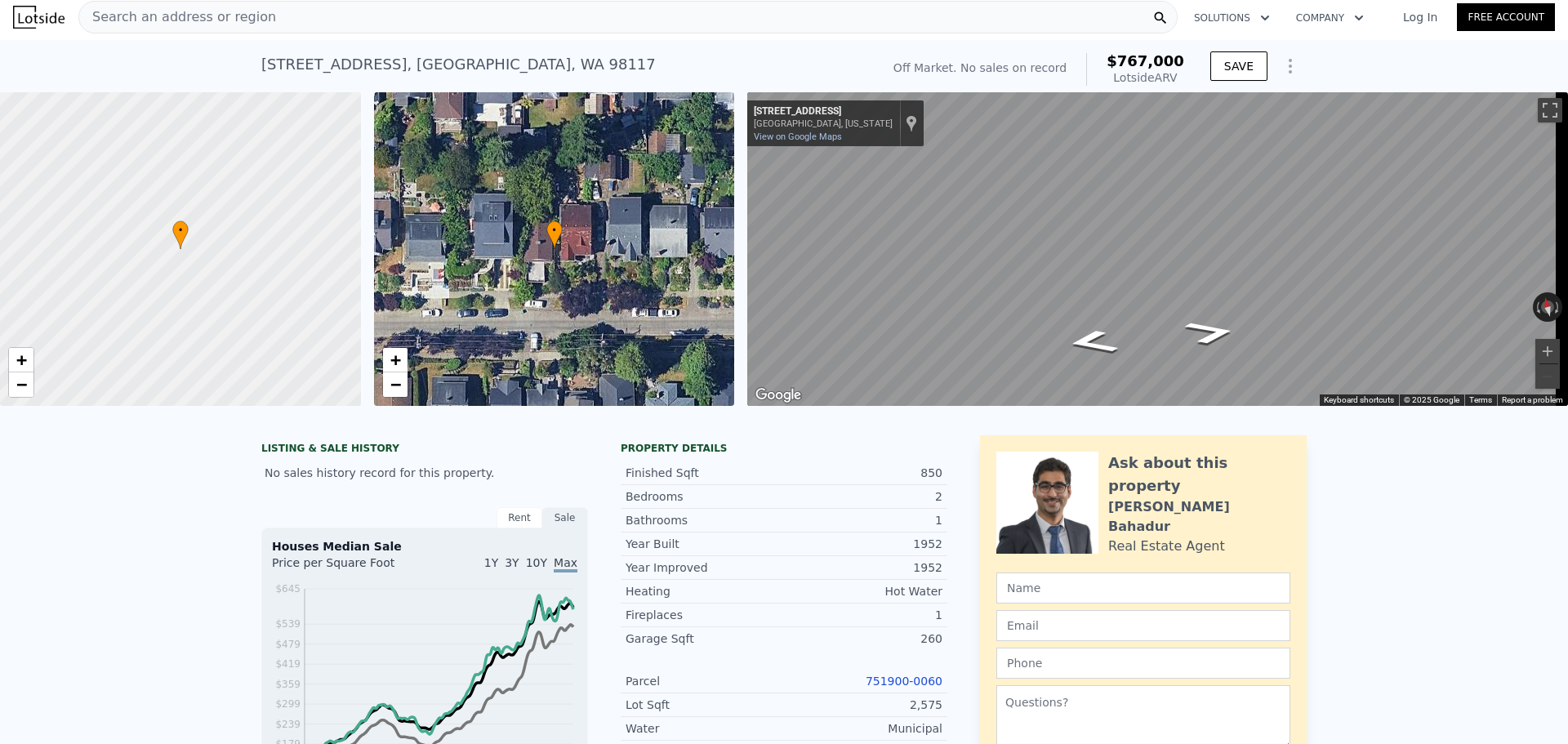
scroll to position [0, 0]
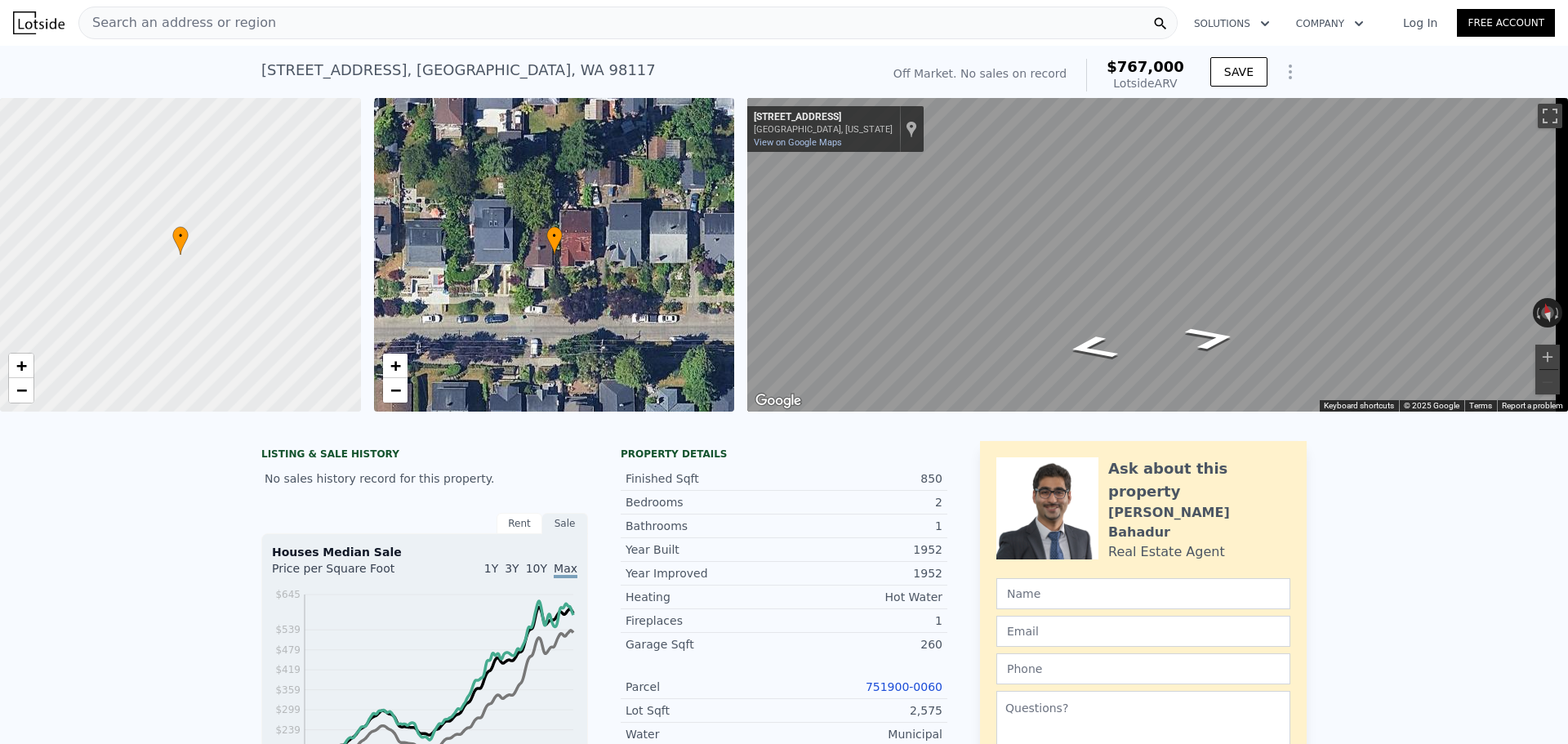
click at [267, 23] on div "Search an address or region" at bounding box center [628, 23] width 1099 height 32
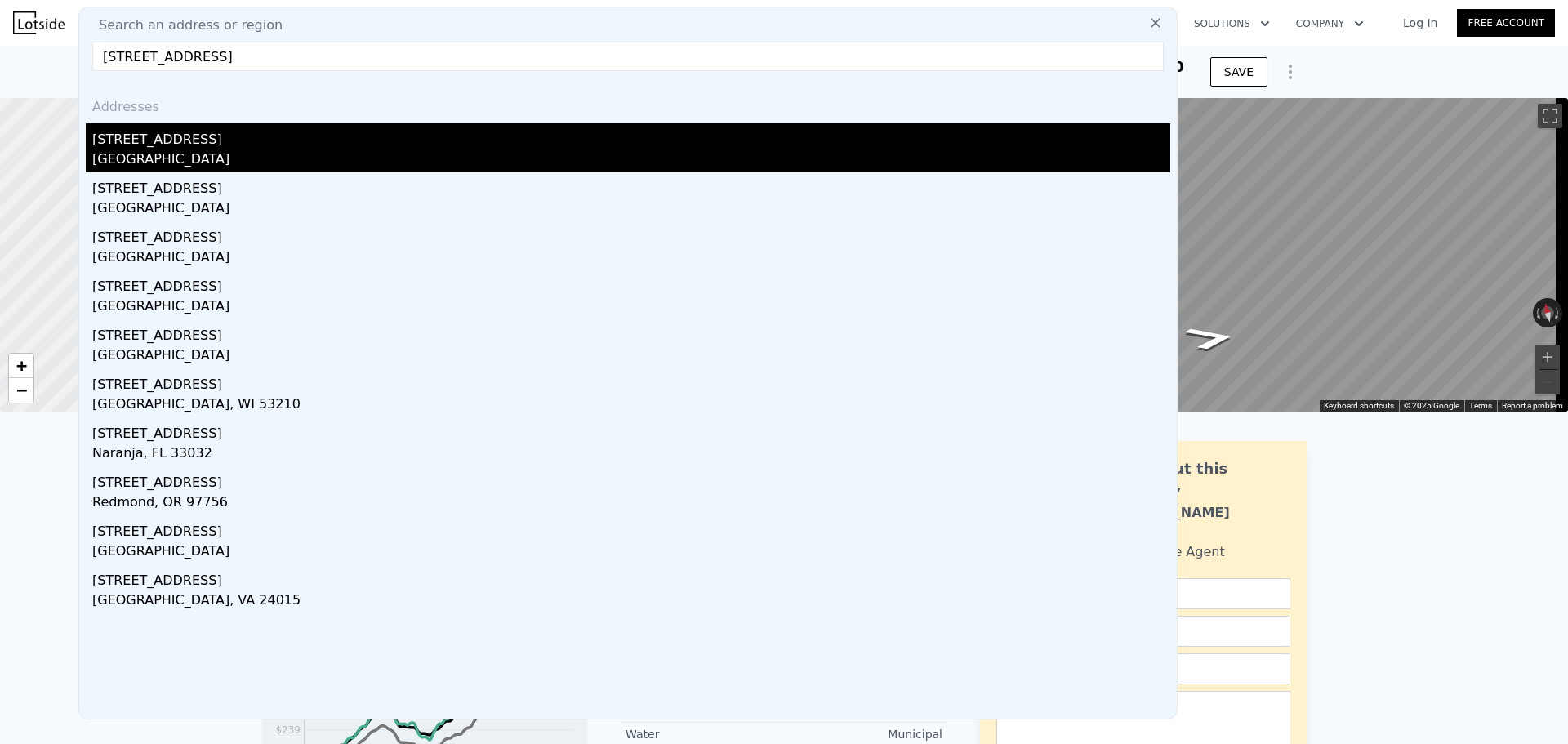
type input "[STREET_ADDRESS]"
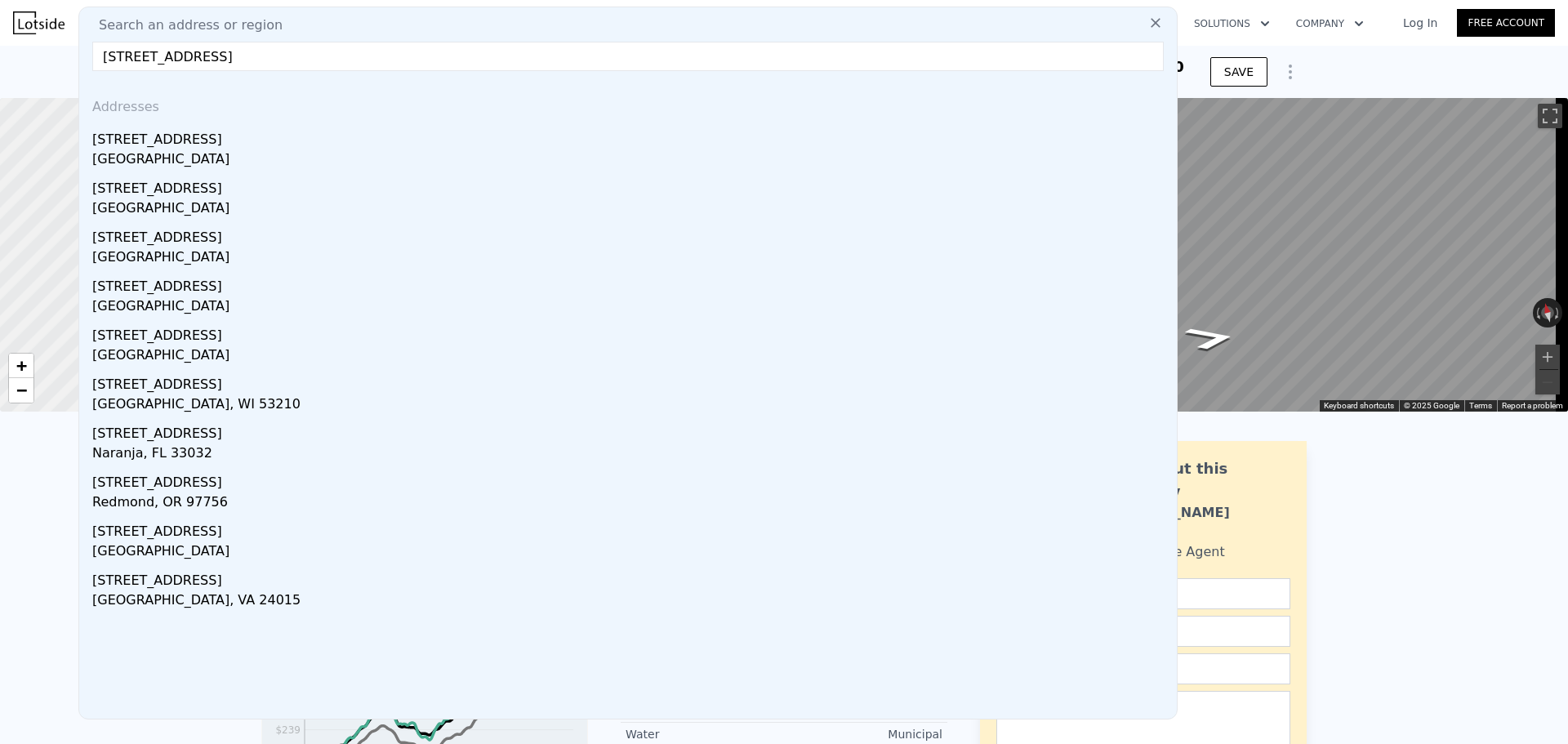
click at [291, 128] on div "[STREET_ADDRESS]" at bounding box center [631, 136] width 1077 height 27
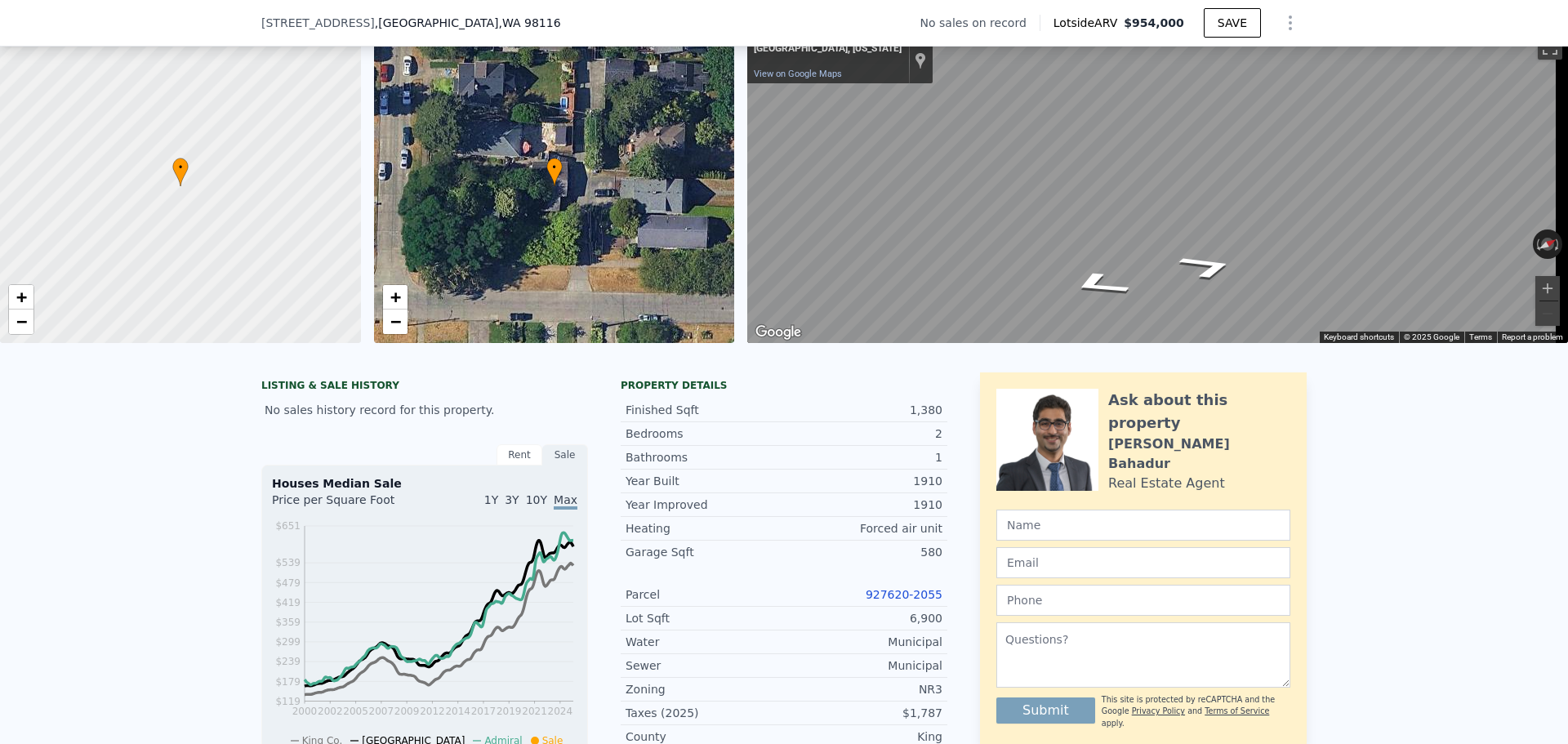
scroll to position [239, 0]
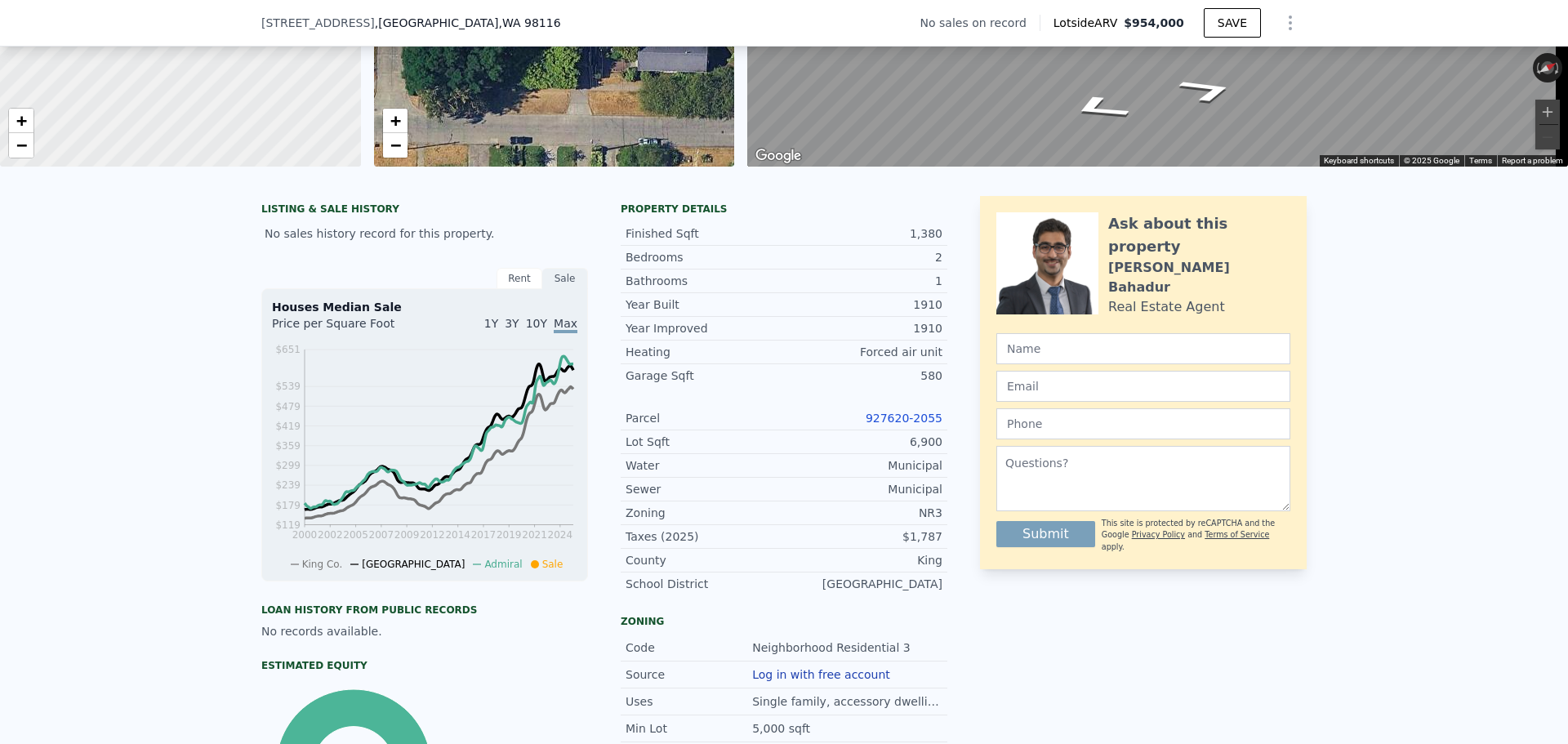
click at [900, 425] on link "927620-2055" at bounding box center [904, 418] width 77 height 13
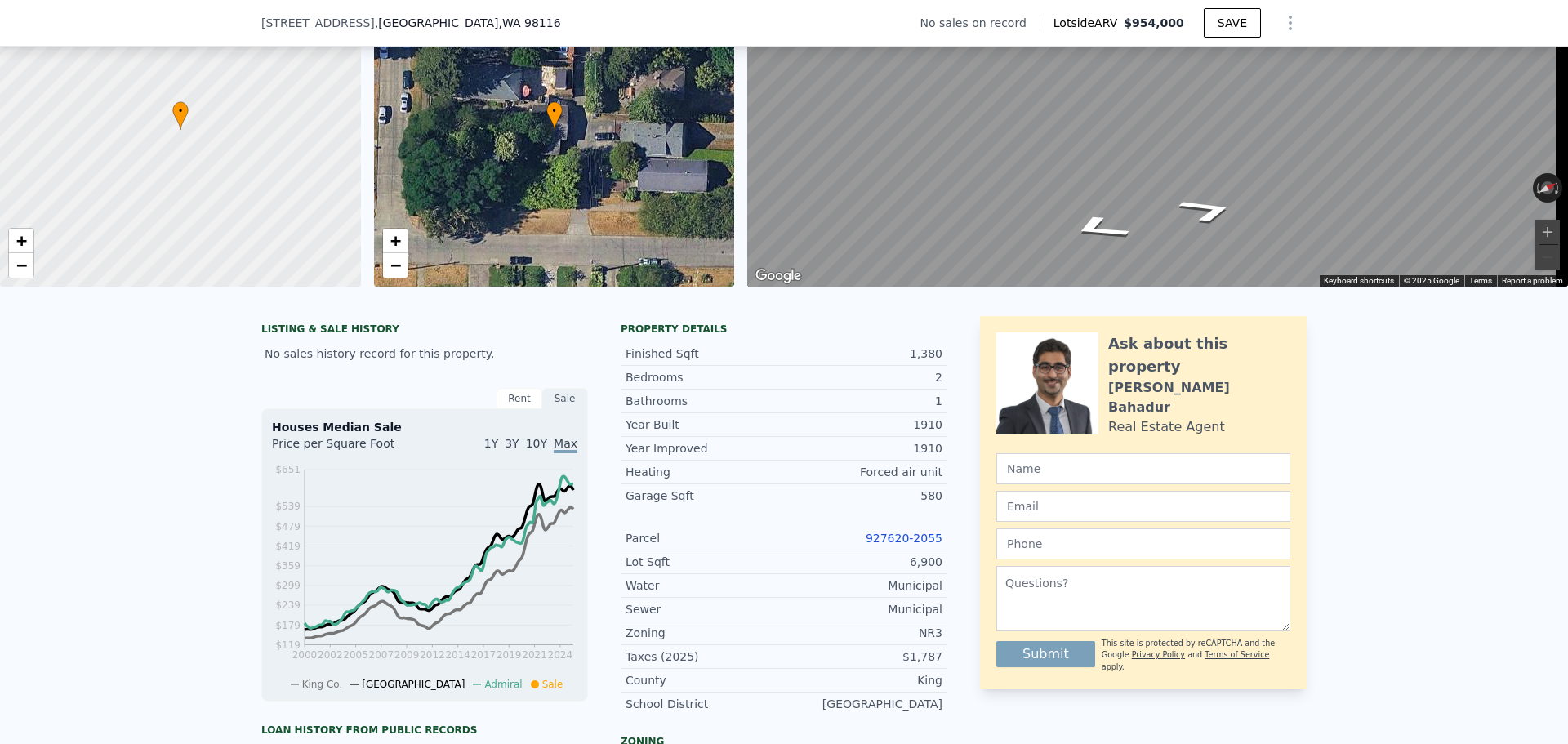
scroll to position [6, 0]
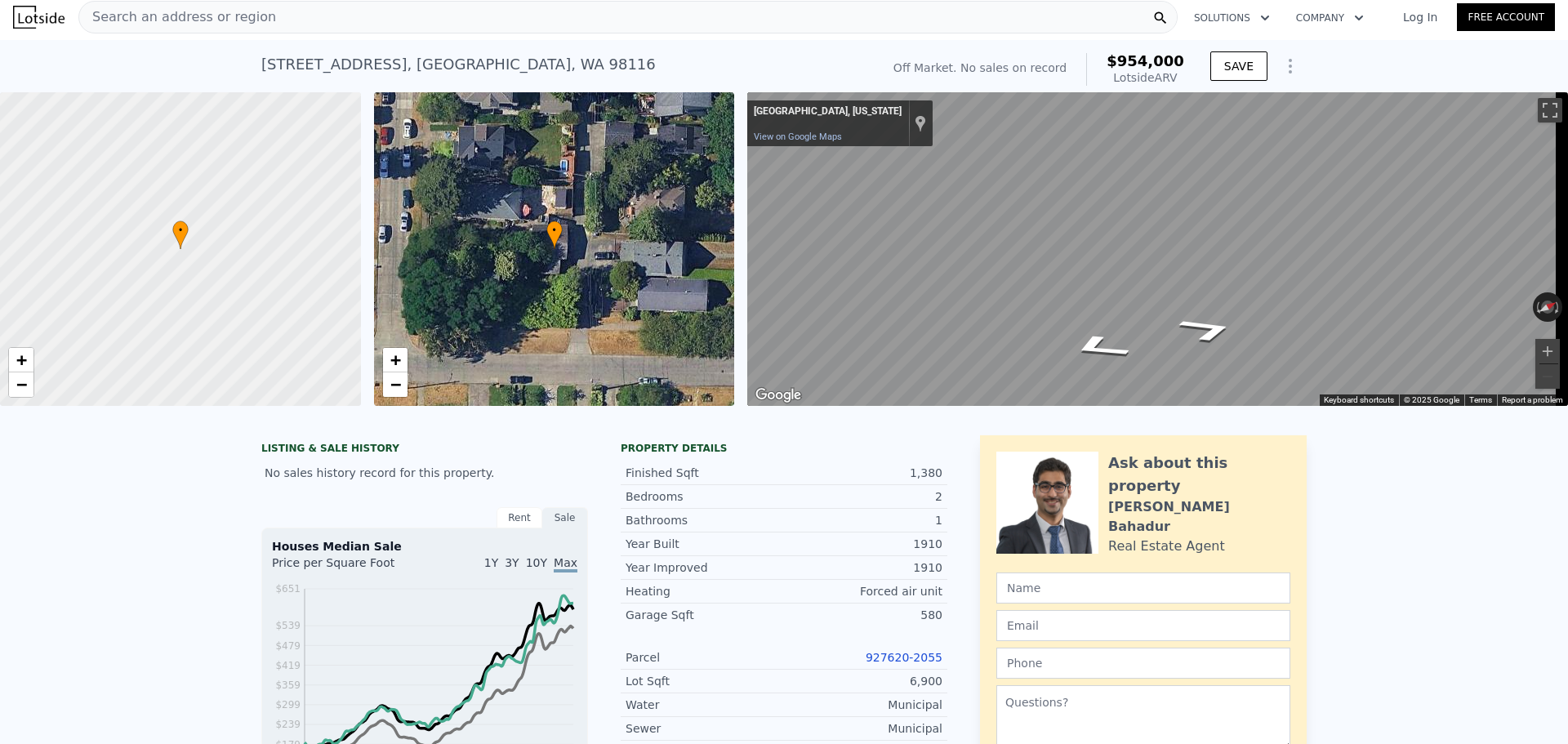
click at [217, 12] on span "Search an address or region" at bounding box center [178, 17] width 197 height 20
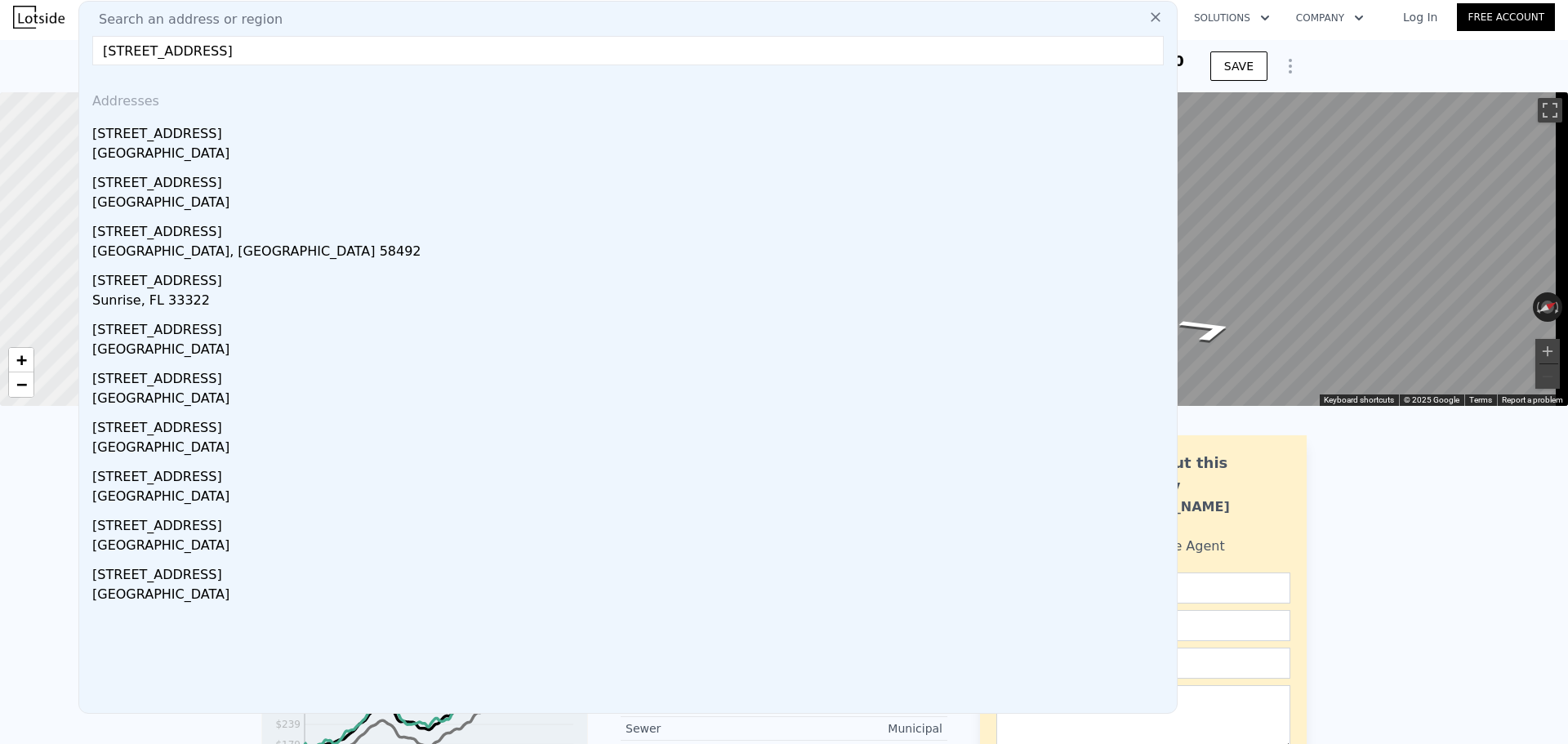
type input "[STREET_ADDRESS]"
drag, startPoint x: 241, startPoint y: 109, endPoint x: 241, endPoint y: 139, distance: 30.0
click at [241, 139] on div "[STREET_ADDRESS]" at bounding box center [631, 131] width 1077 height 27
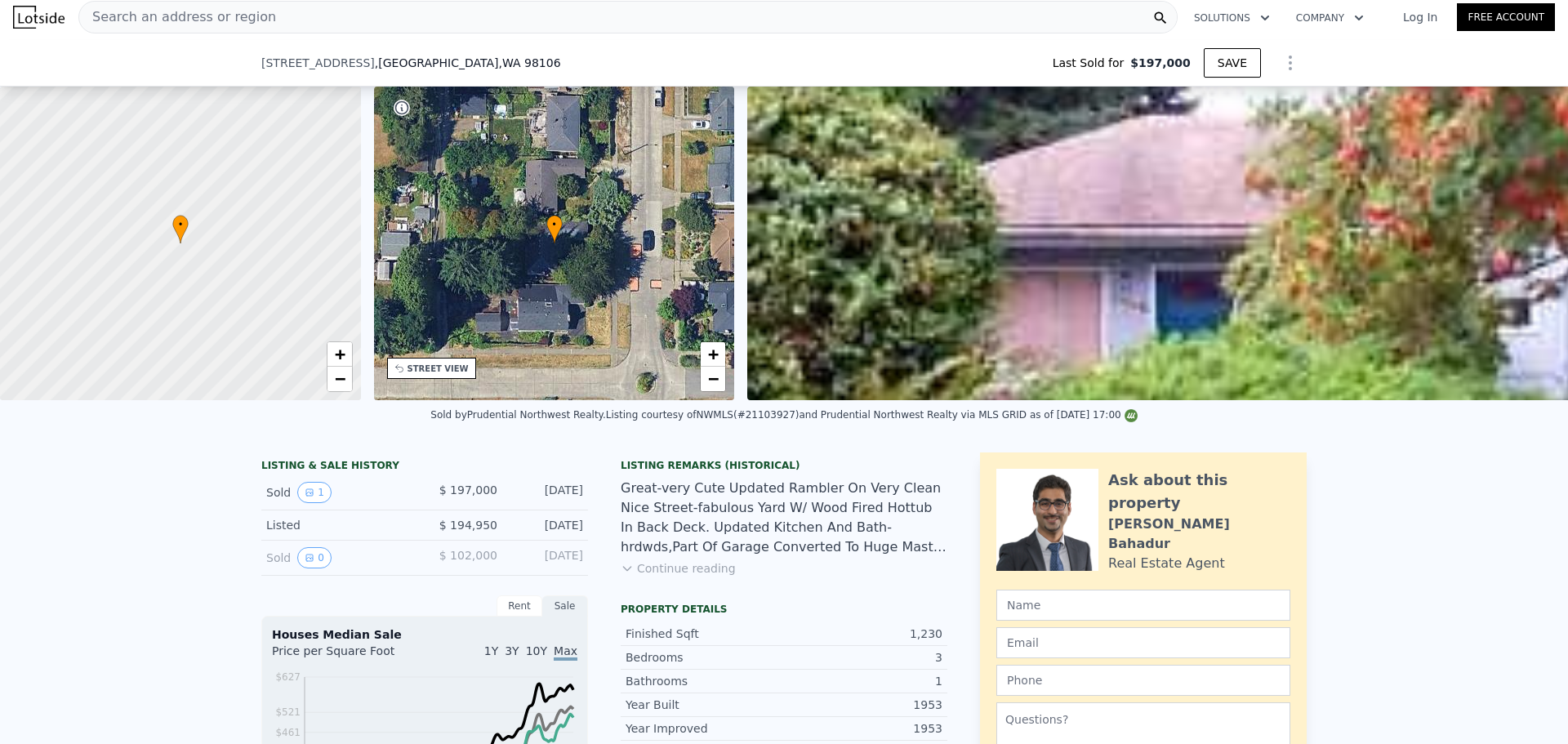
scroll to position [163, 0]
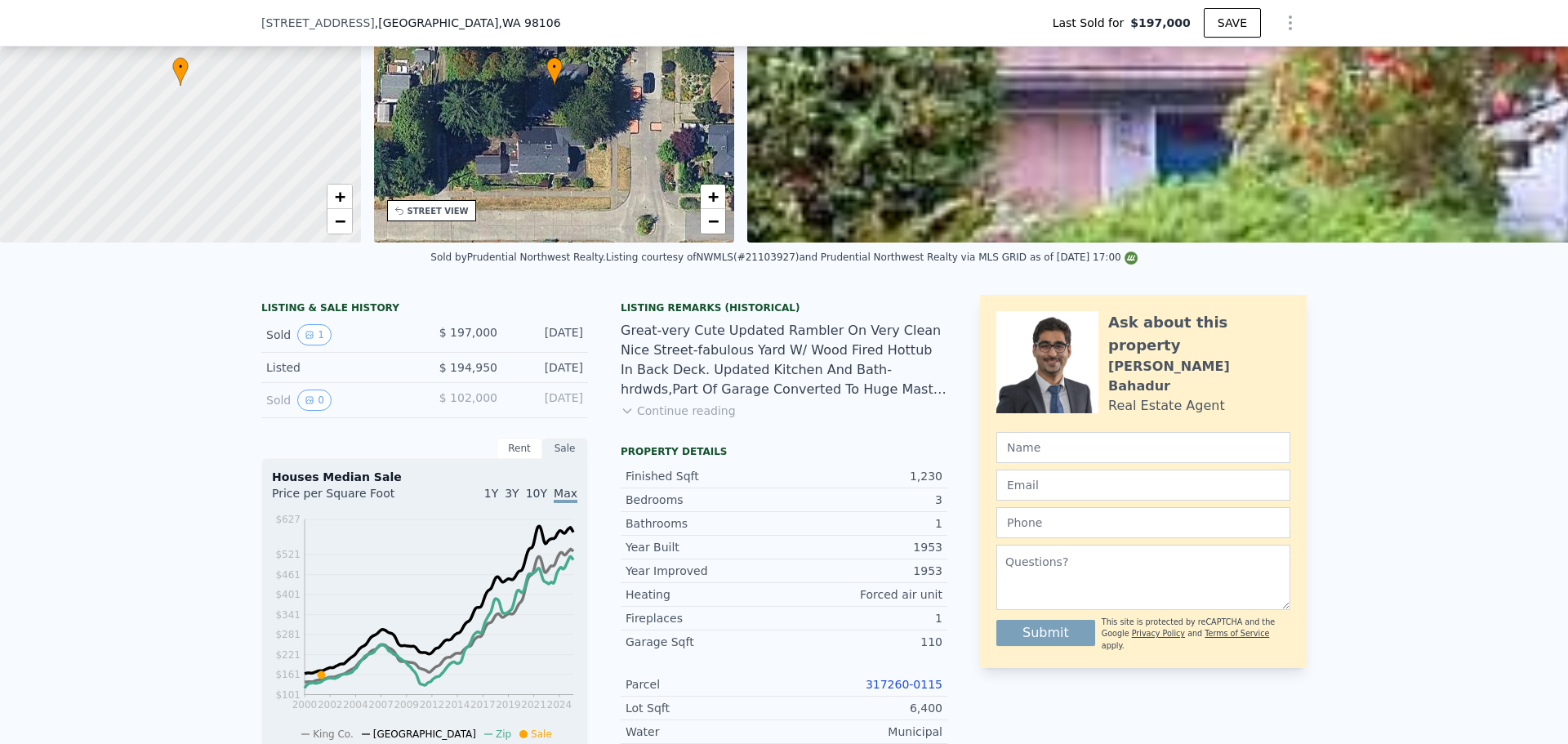
click at [909, 691] on link "317260-0115" at bounding box center [904, 683] width 77 height 13
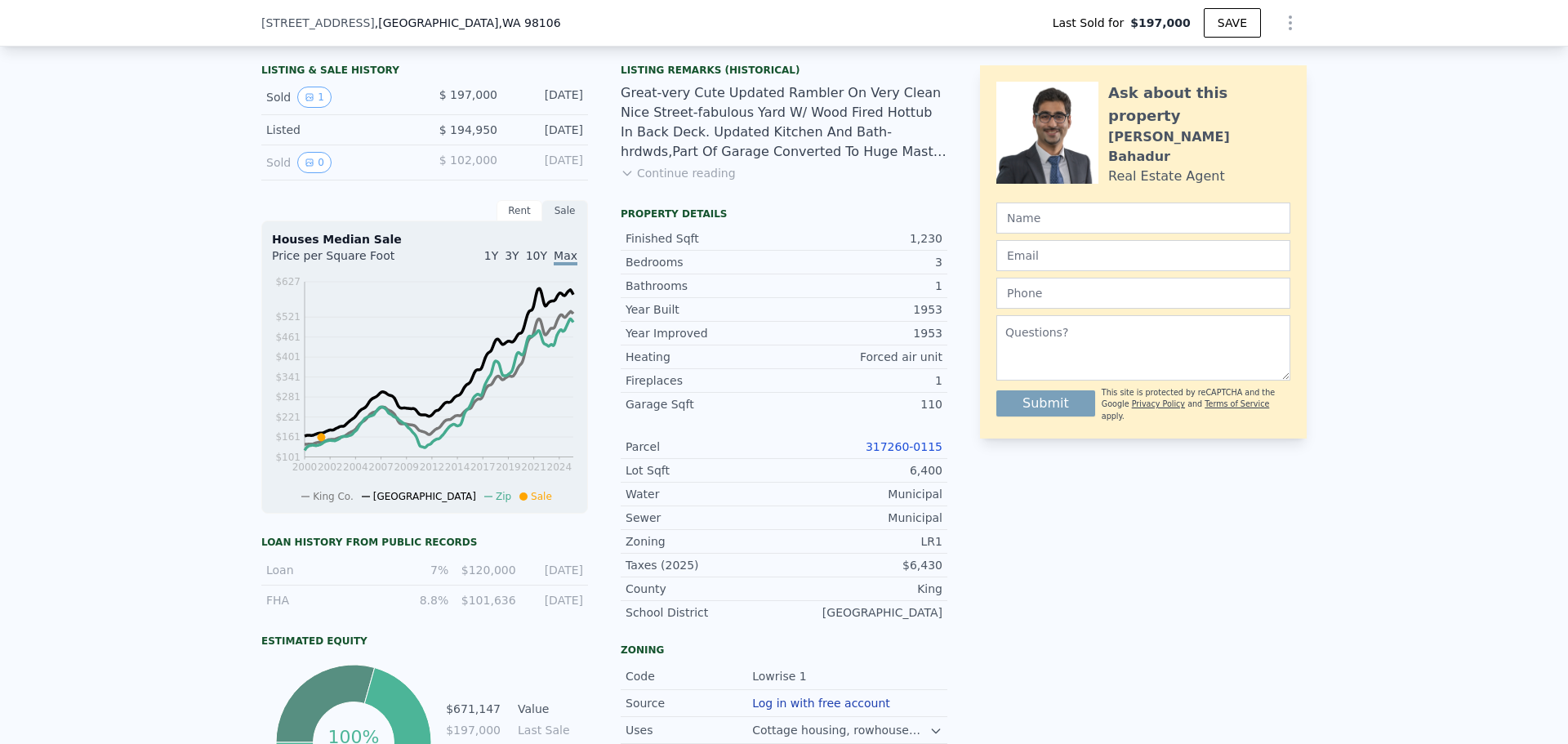
scroll to position [408, 0]
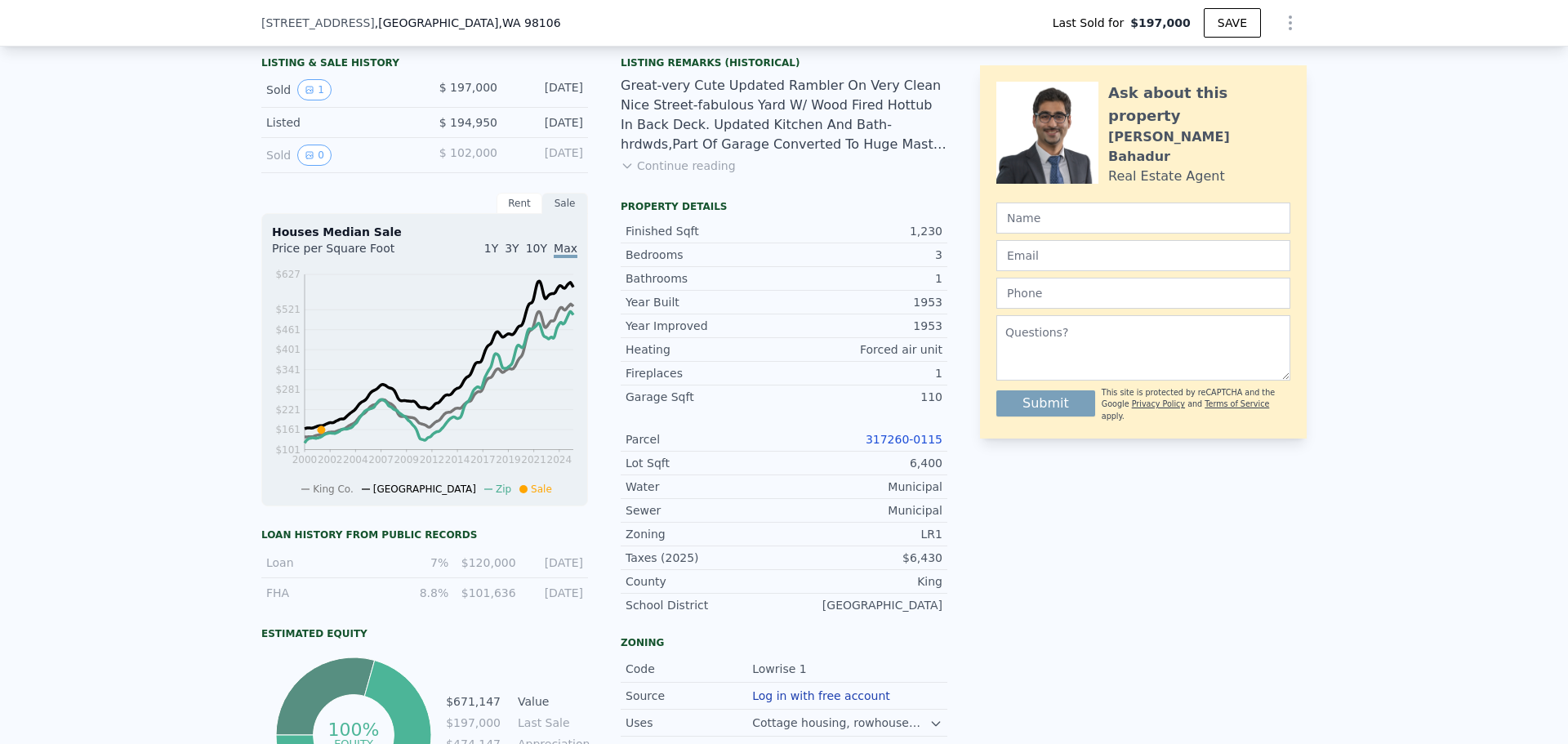
type input "$ 672,000"
type input "$ 410,028"
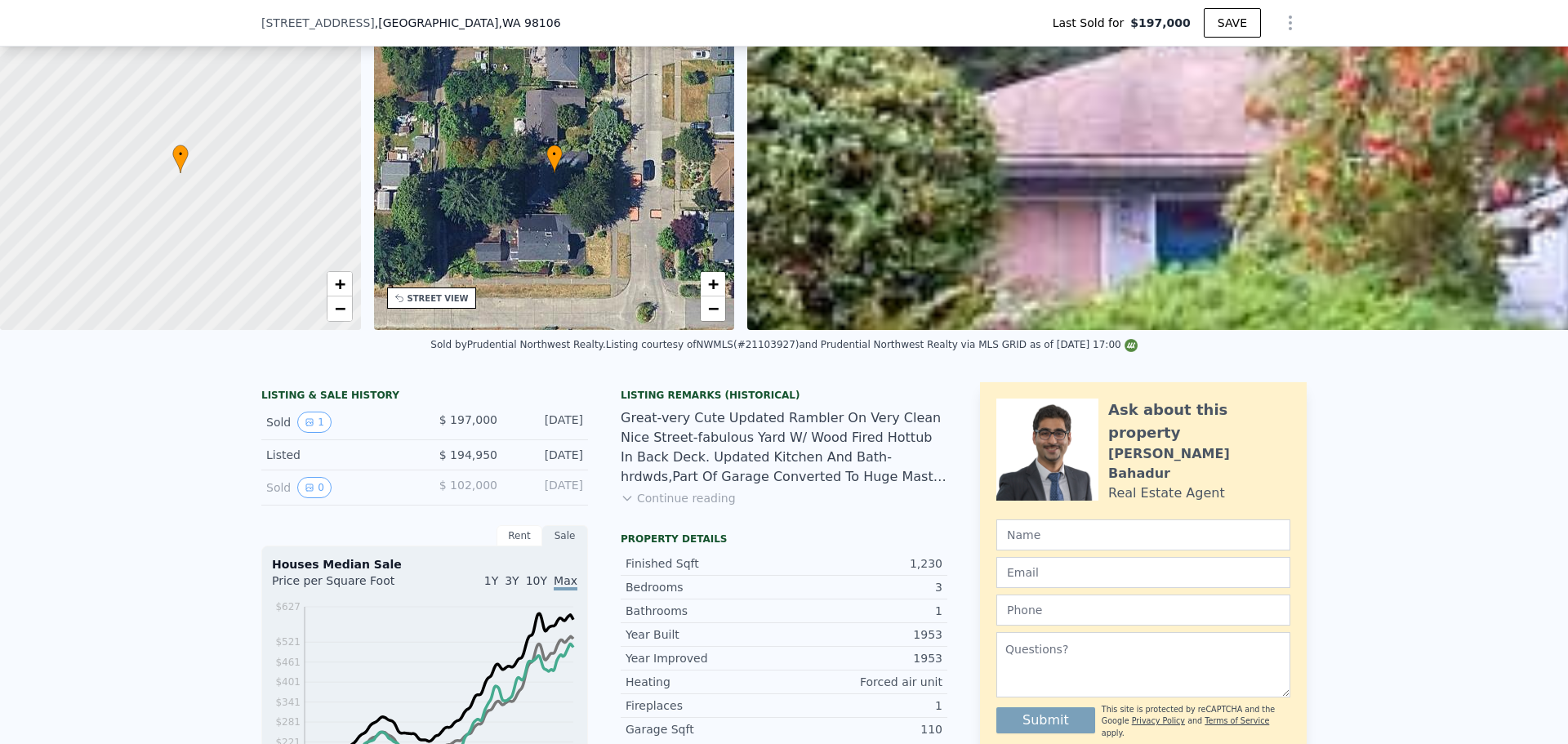
scroll to position [0, 0]
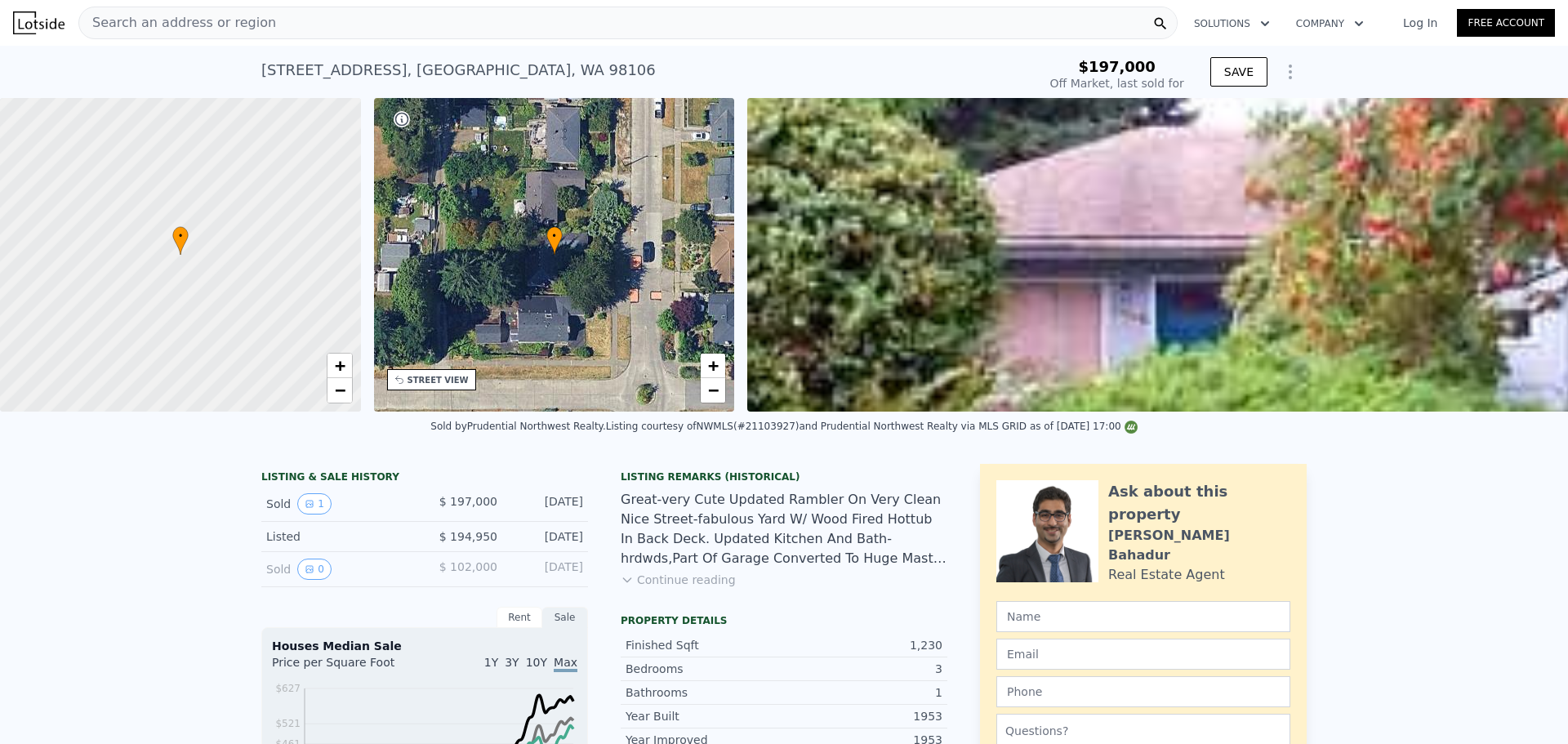
click at [199, 24] on span "Search an address or region" at bounding box center [178, 23] width 197 height 20
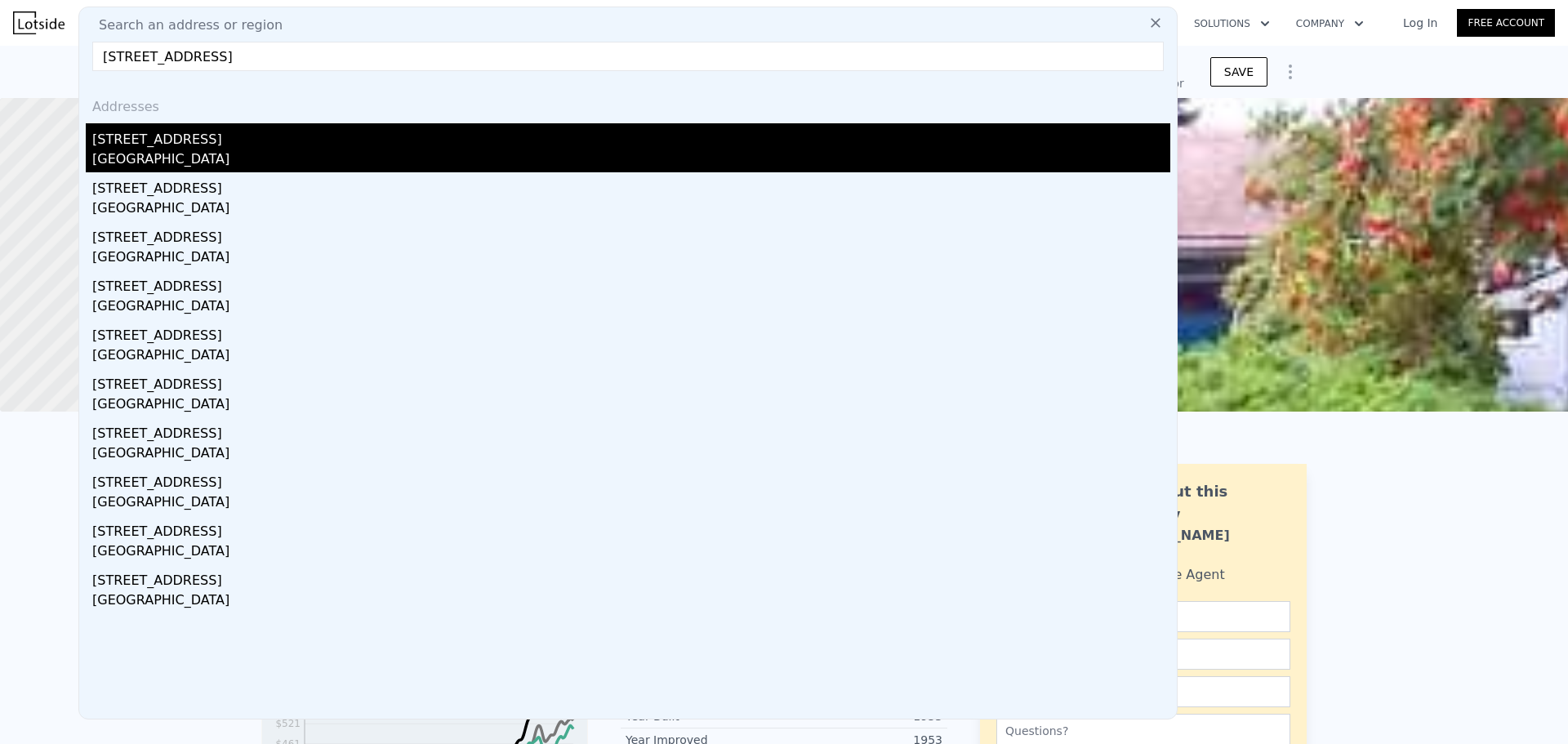
type input "[STREET_ADDRESS]"
click at [244, 156] on div "[GEOGRAPHIC_DATA]" at bounding box center [631, 160] width 1077 height 23
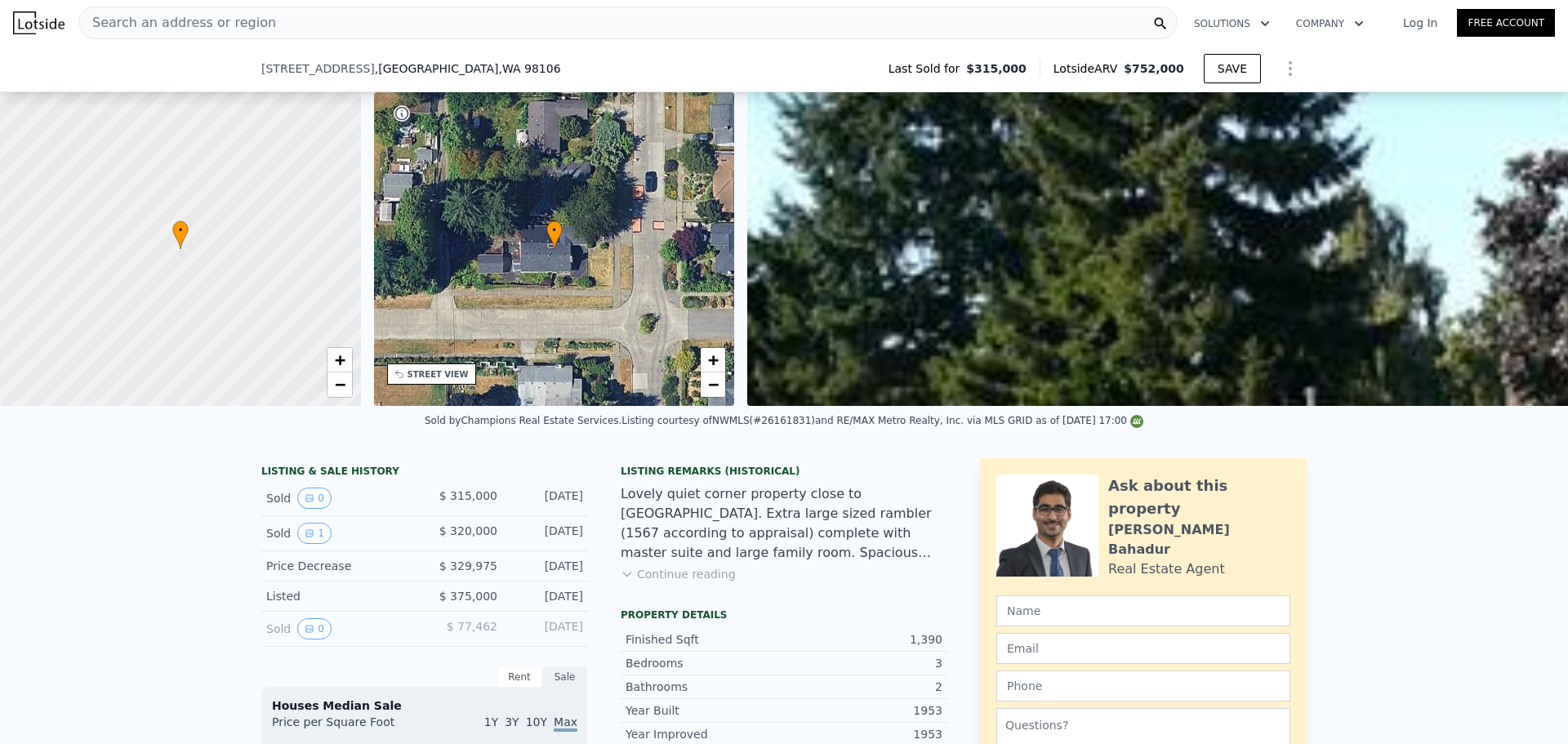
scroll to position [320, 0]
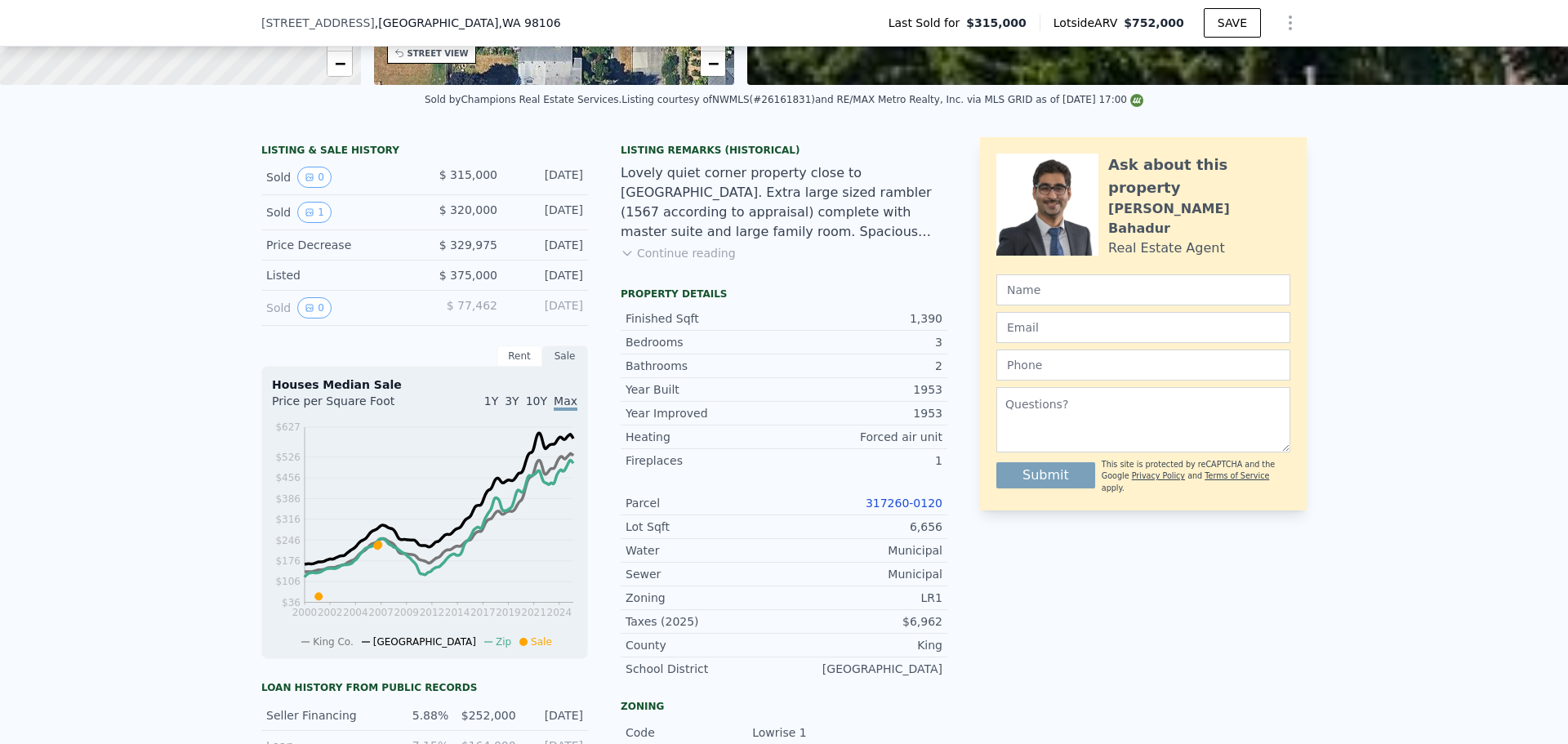
click at [904, 509] on link "317260-0120" at bounding box center [904, 502] width 77 height 13
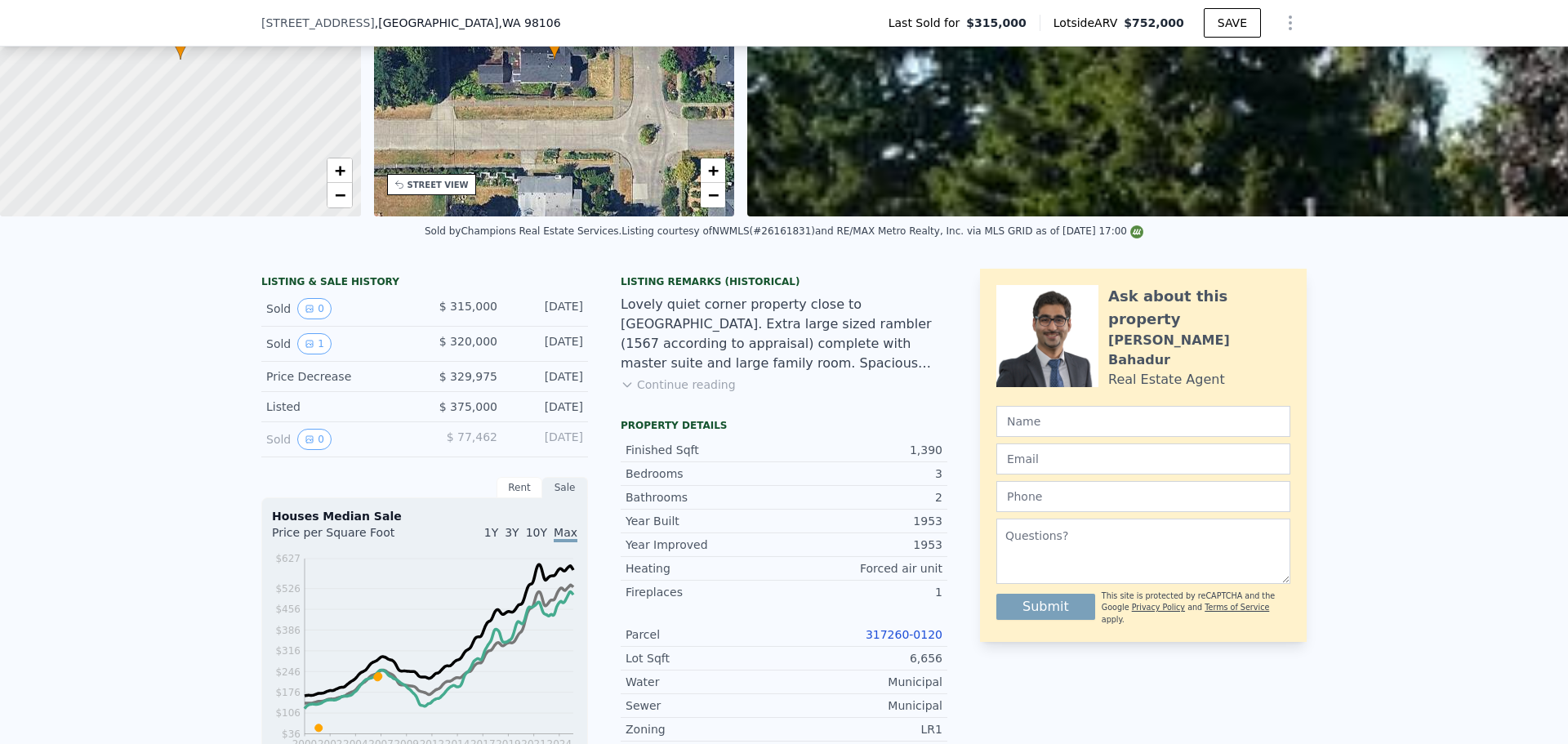
scroll to position [6, 0]
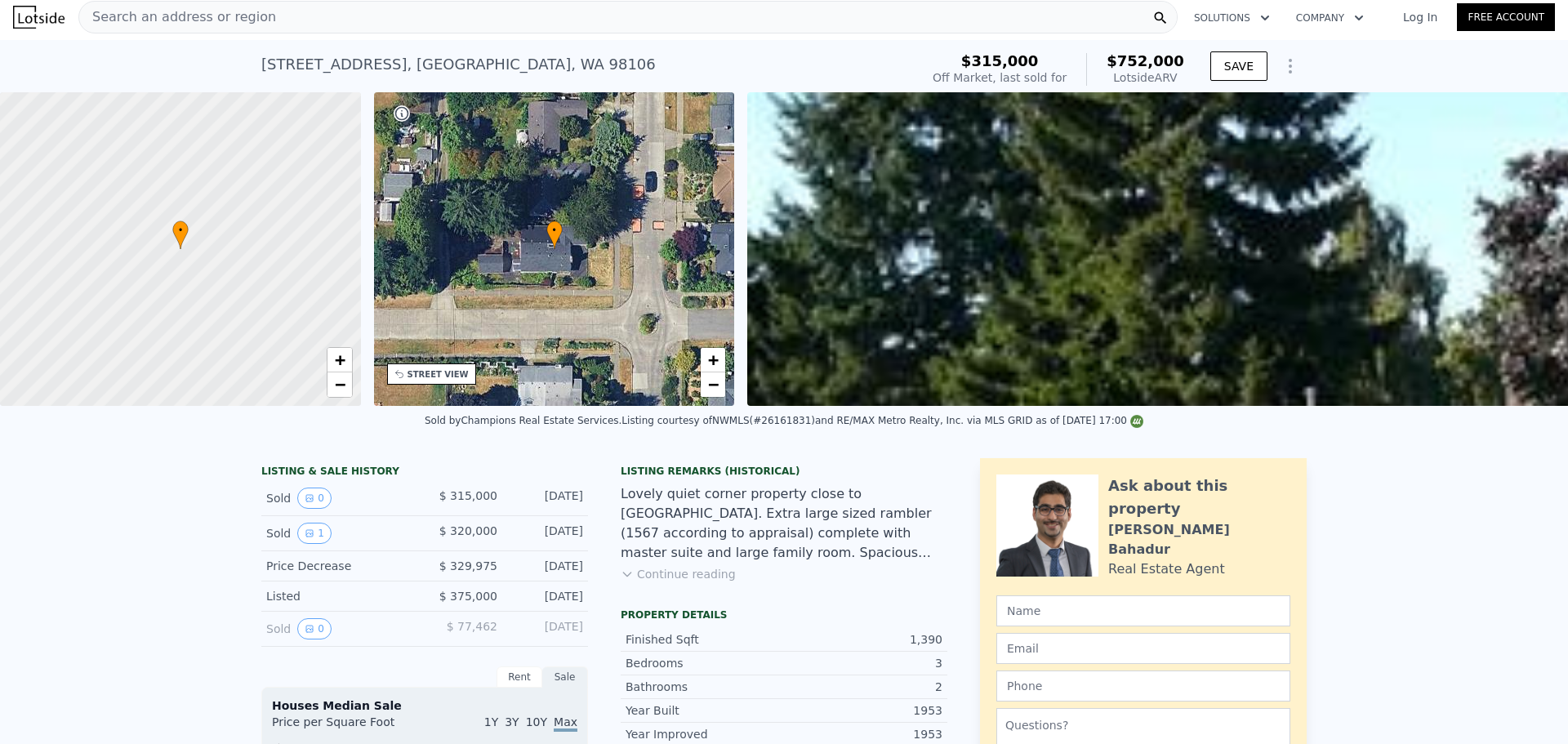
click at [233, 21] on span "Search an address or region" at bounding box center [178, 17] width 197 height 20
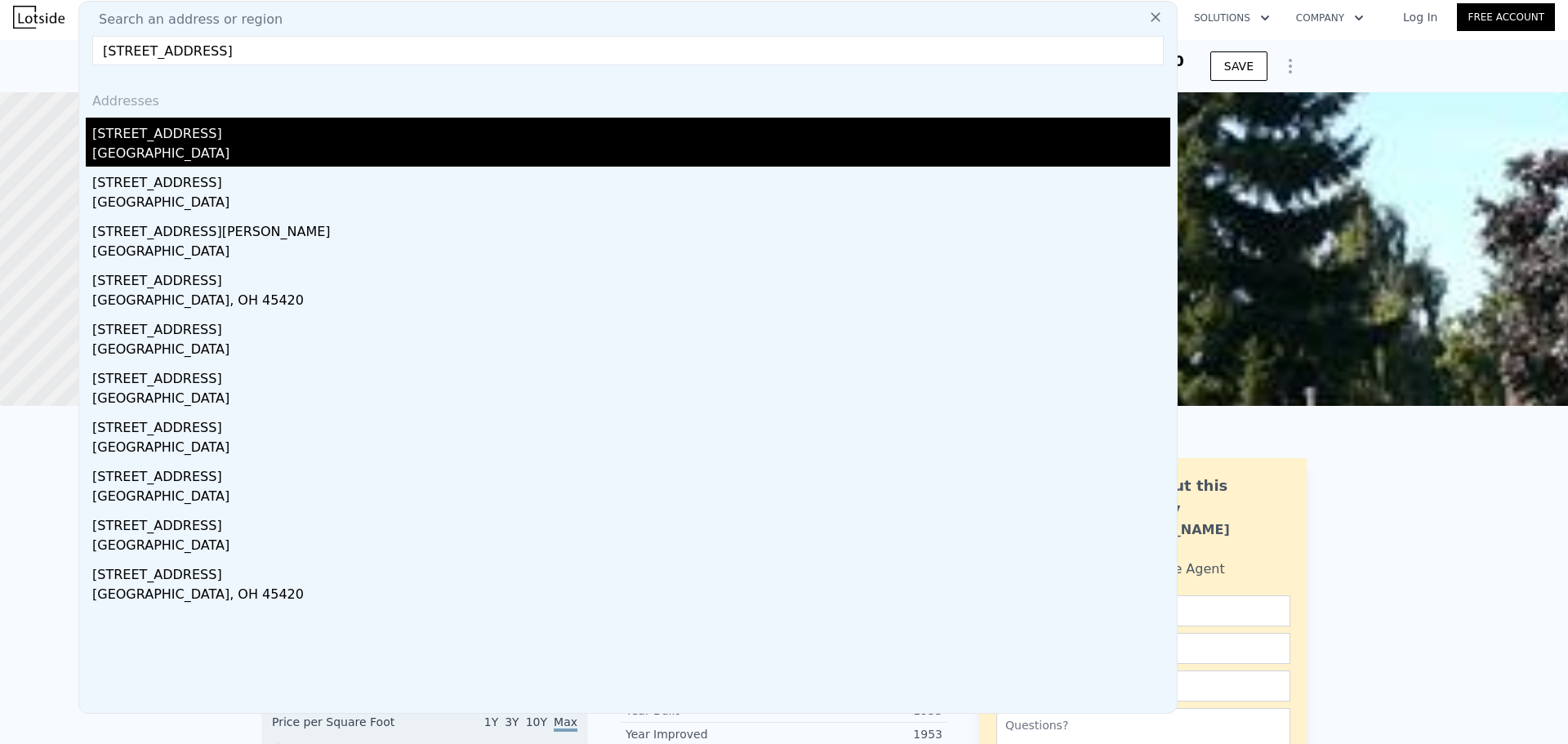
type input "[STREET_ADDRESS]"
click at [244, 135] on div "[STREET_ADDRESS]" at bounding box center [631, 131] width 1077 height 27
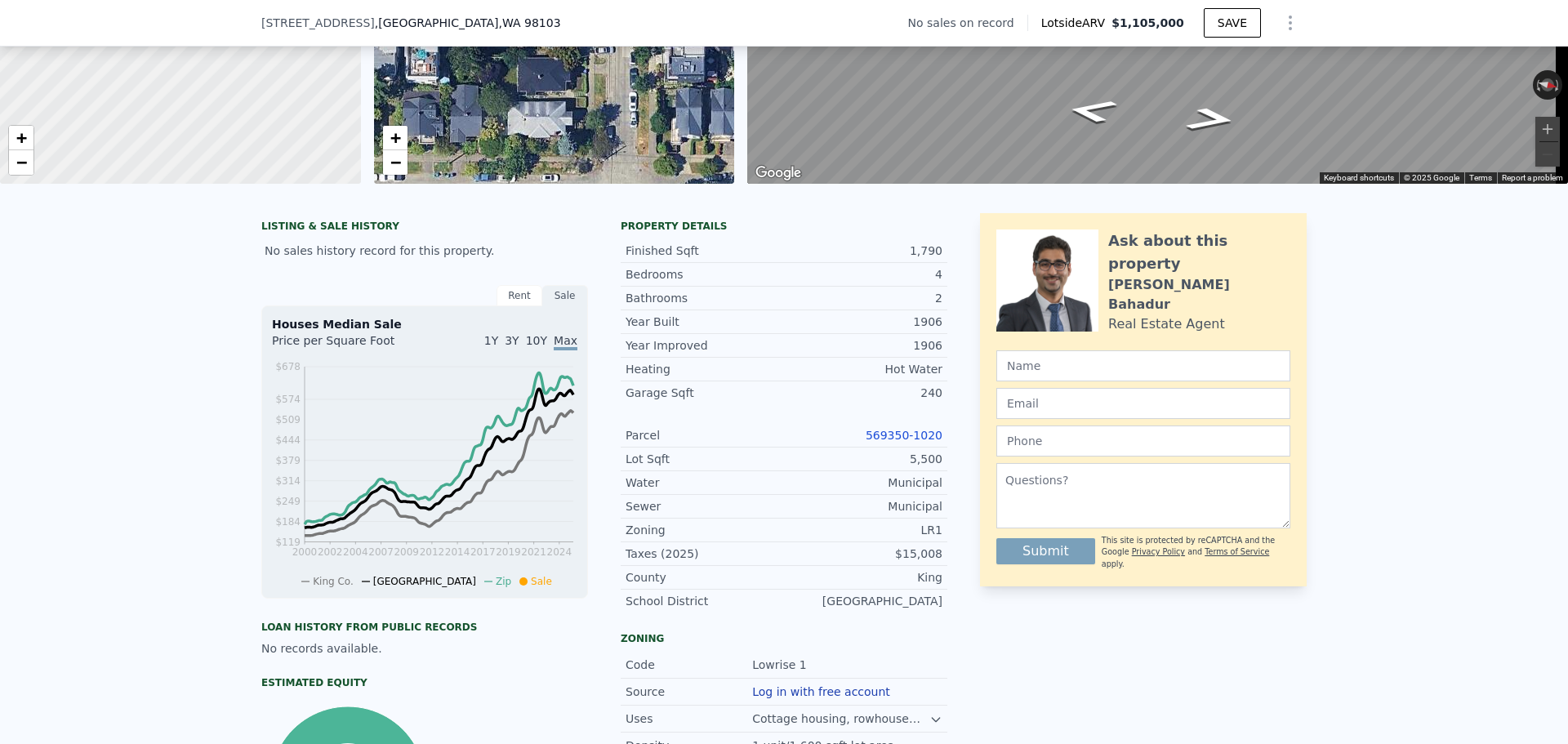
scroll to position [245, 0]
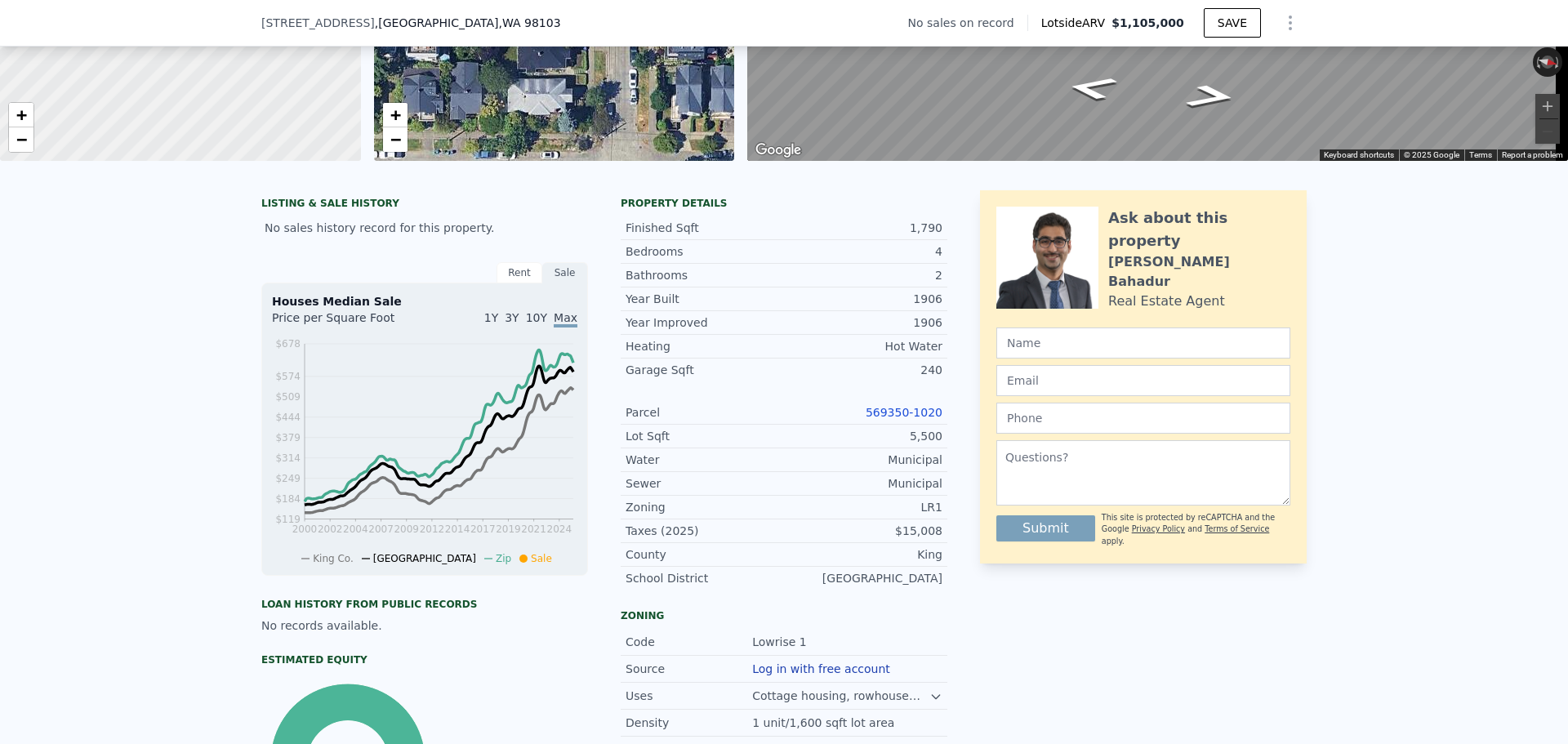
click at [904, 419] on link "569350-1020" at bounding box center [904, 412] width 77 height 13
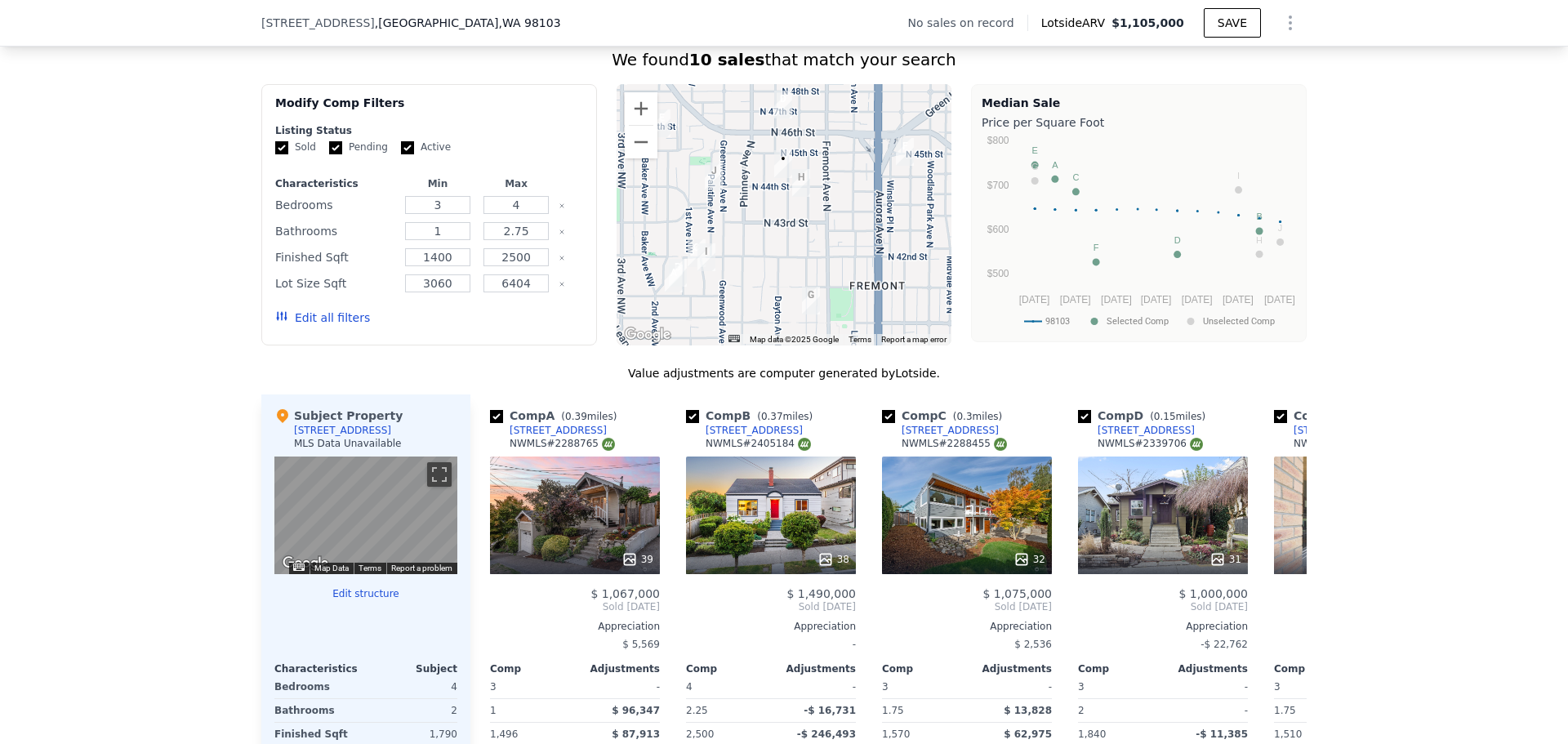
scroll to position [1306, 0]
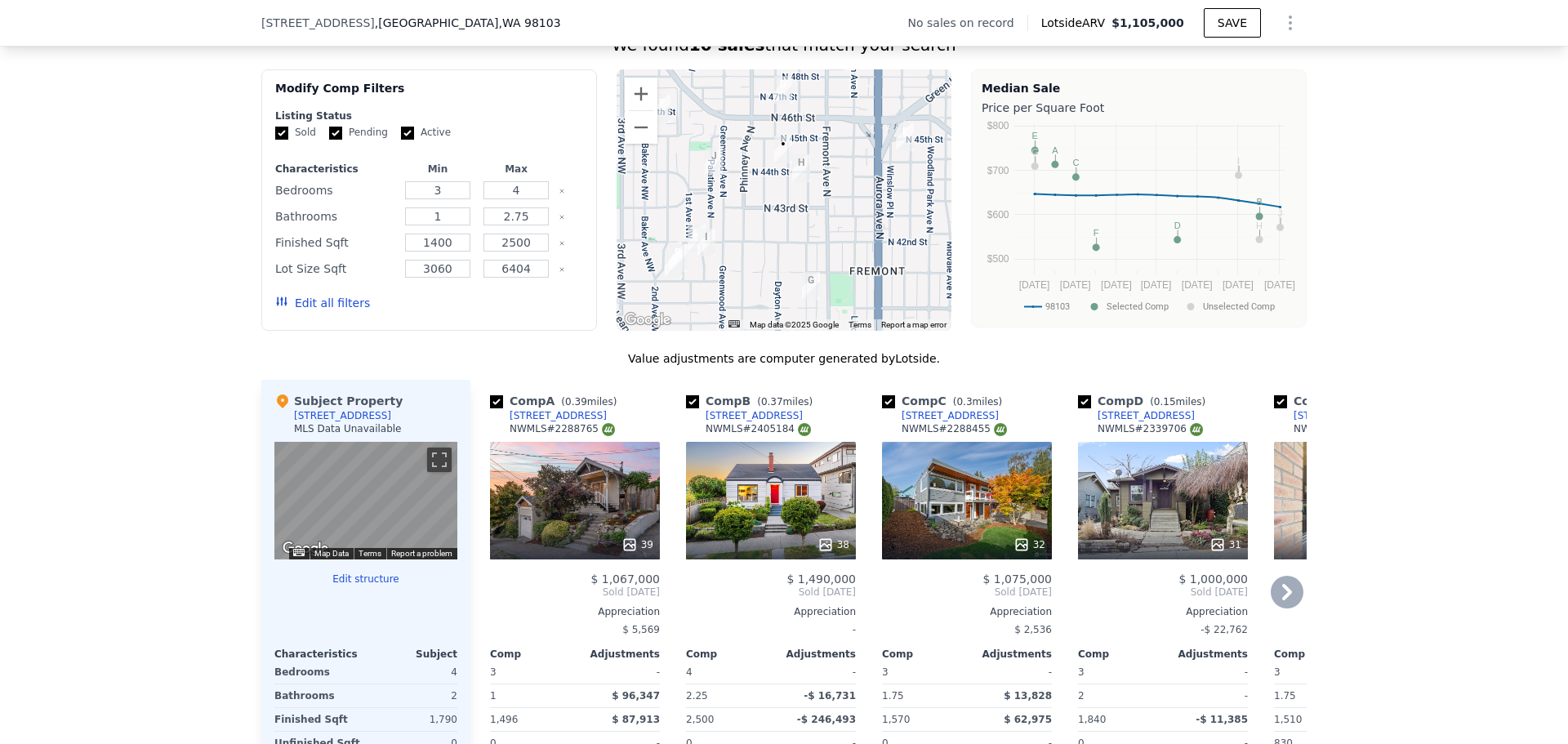
click at [1275, 608] on icon at bounding box center [1287, 592] width 32 height 32
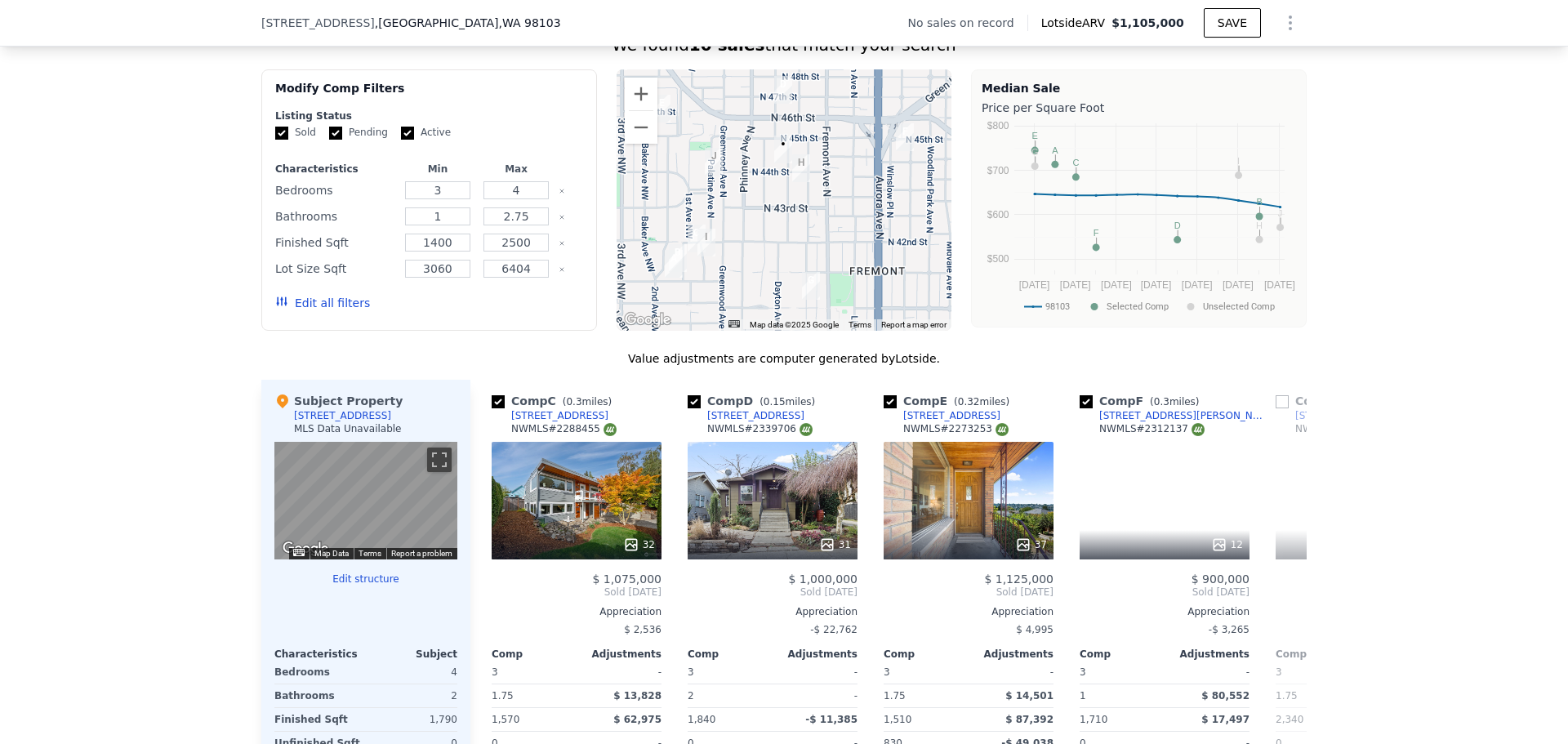
scroll to position [0, 392]
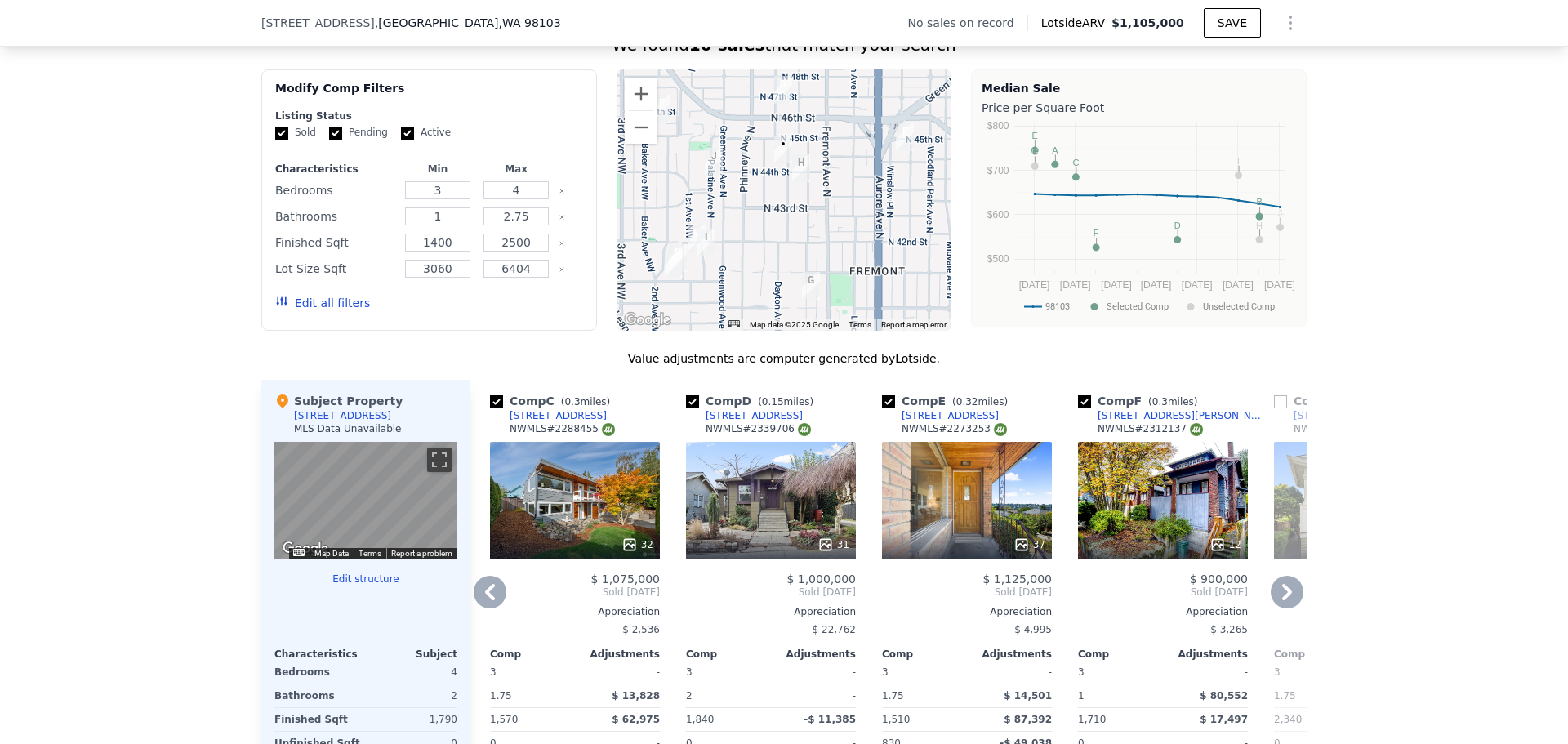
click at [1281, 608] on icon at bounding box center [1287, 592] width 32 height 32
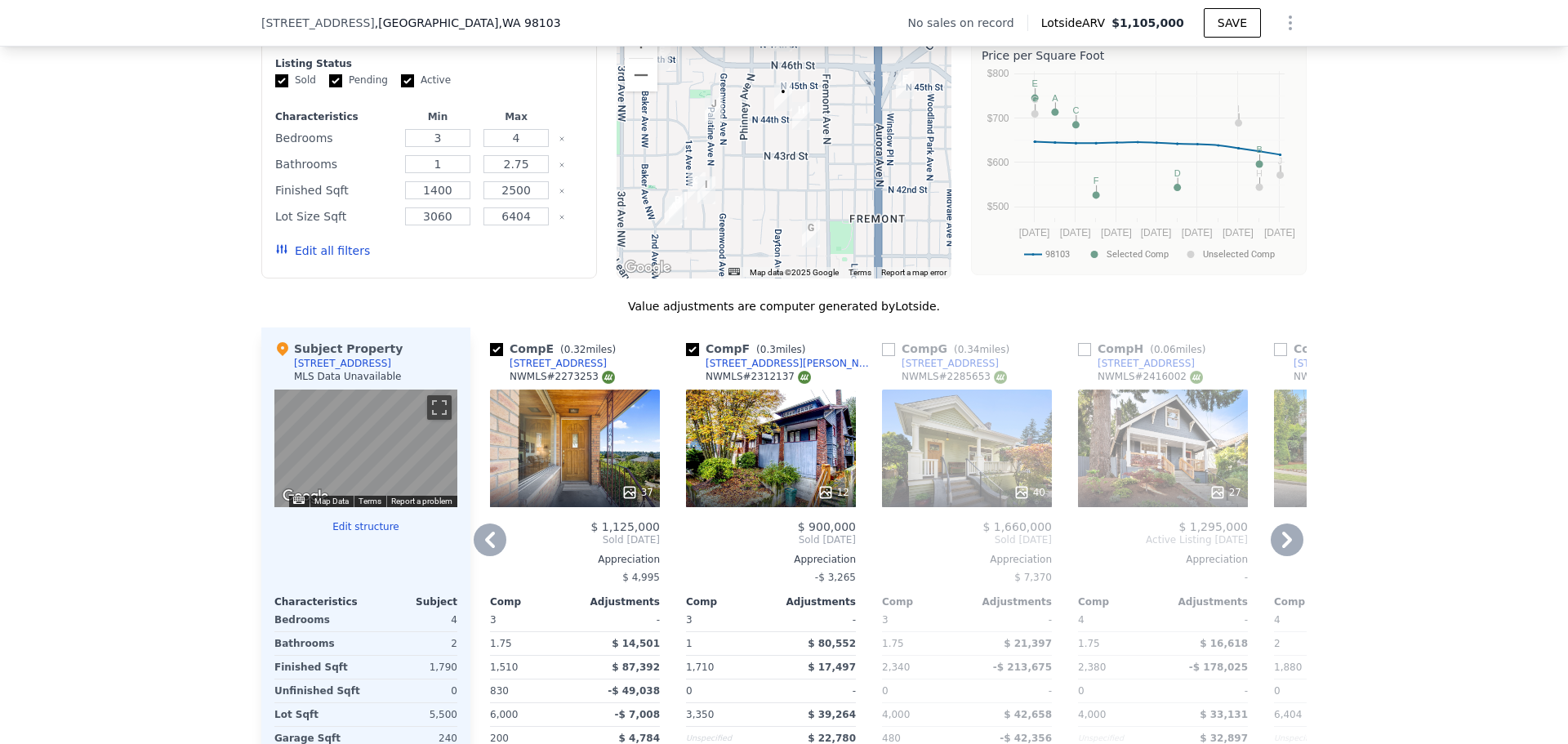
scroll to position [1306, 0]
